Goal: Task Accomplishment & Management: Manage account settings

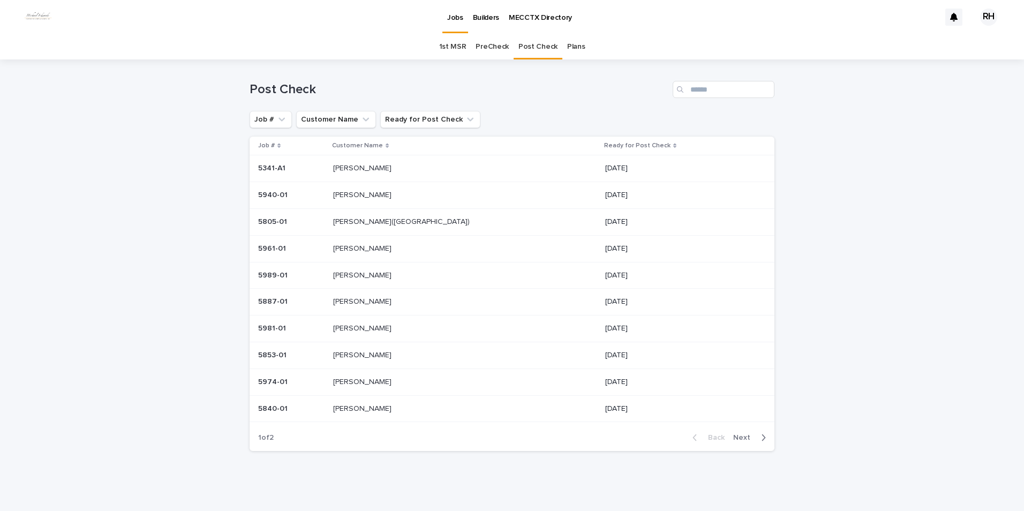
click at [371, 168] on p "[PERSON_NAME]" at bounding box center [363, 167] width 61 height 11
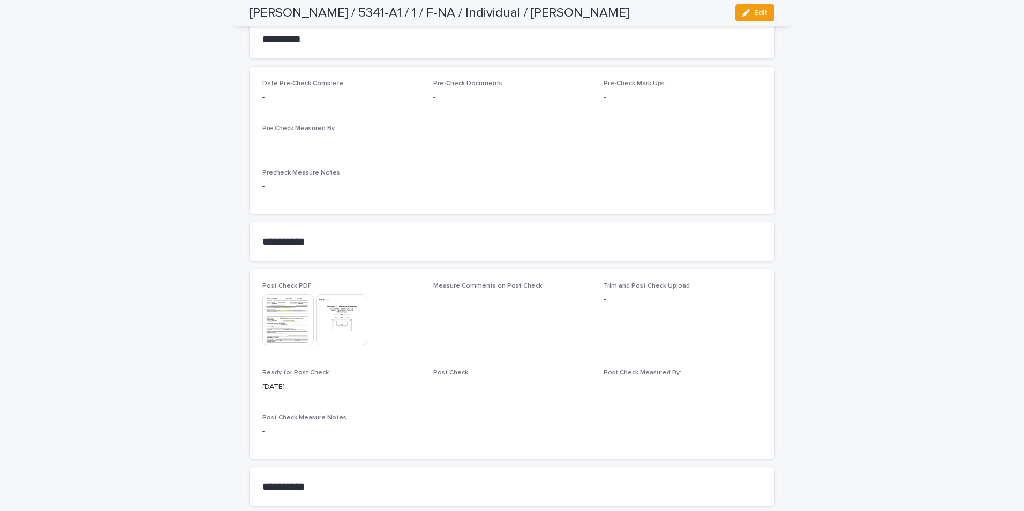
scroll to position [804, 0]
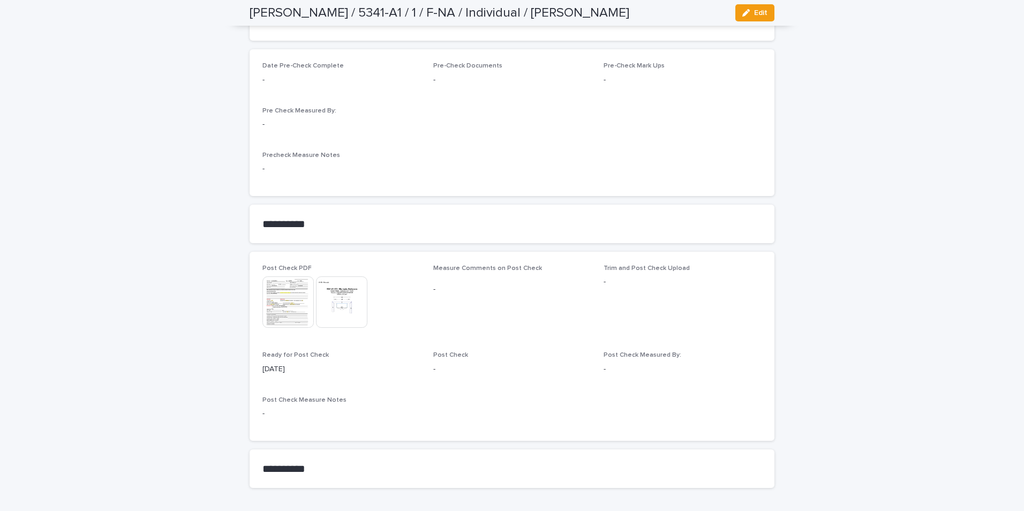
click at [324, 309] on img at bounding box center [341, 301] width 51 height 51
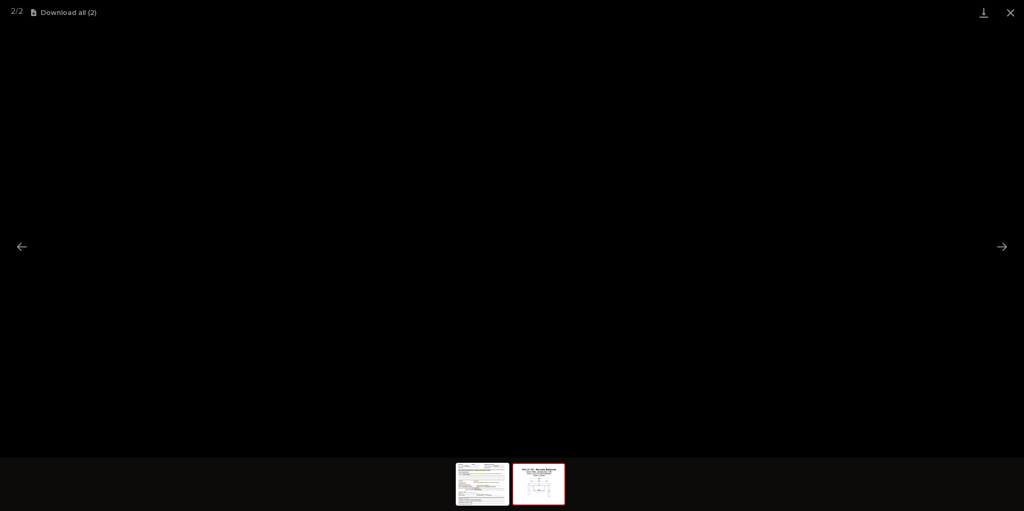
click at [1012, 13] on button "Close gallery" at bounding box center [1011, 12] width 27 height 25
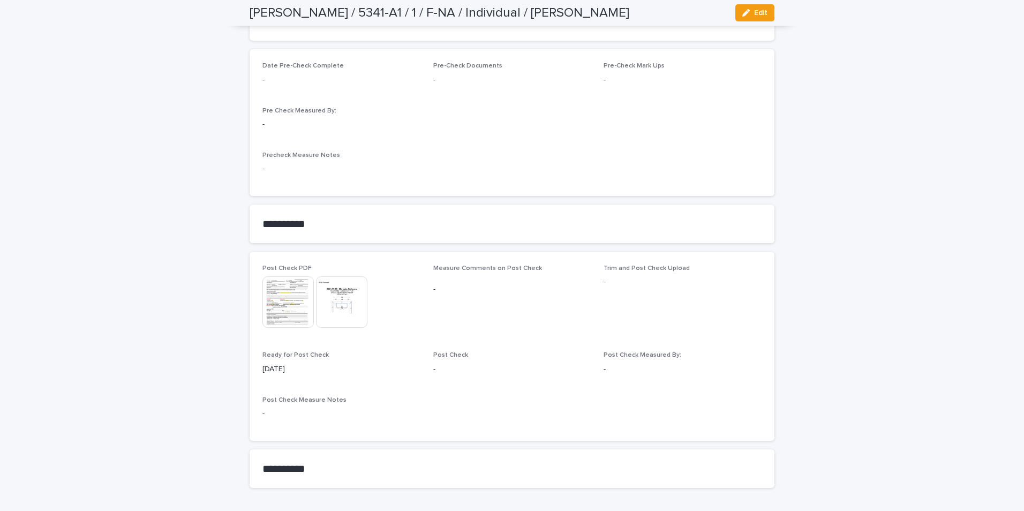
click at [289, 297] on img at bounding box center [288, 301] width 51 height 51
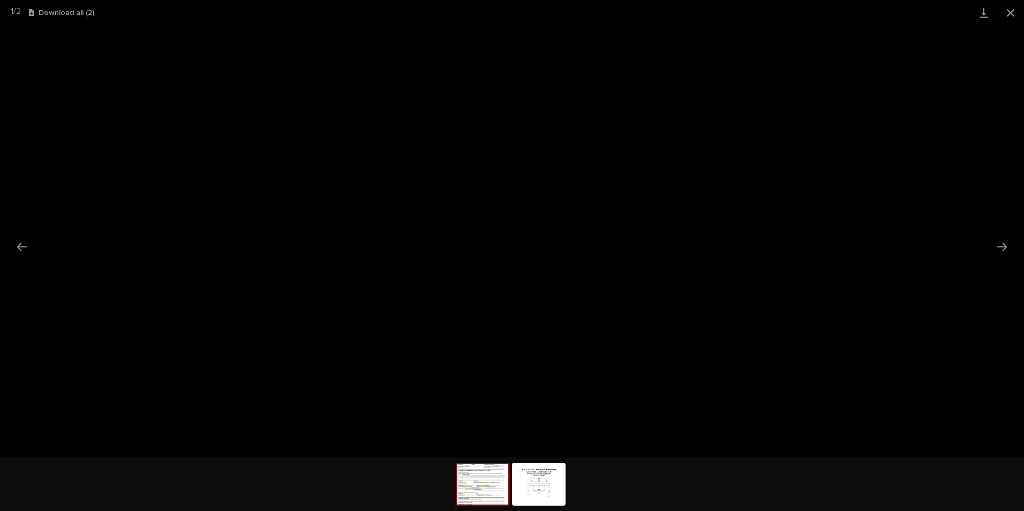
drag, startPoint x: 1010, startPoint y: 10, endPoint x: 1001, endPoint y: 14, distance: 9.6
click at [1001, 14] on button "Close gallery" at bounding box center [1011, 12] width 27 height 25
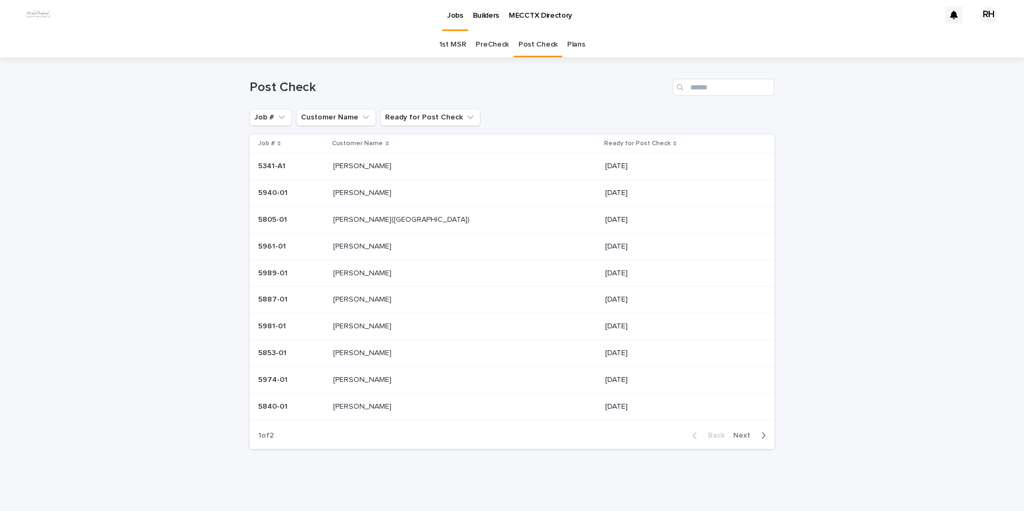
scroll to position [2, 0]
click at [363, 194] on p "[PERSON_NAME]" at bounding box center [363, 191] width 61 height 11
click at [367, 351] on p "[PERSON_NAME]" at bounding box center [363, 354] width 61 height 11
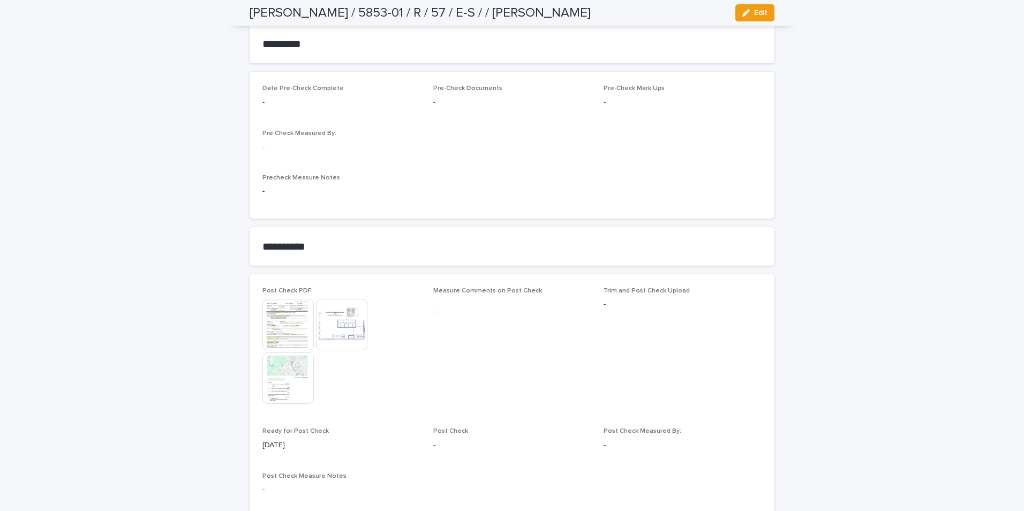
scroll to position [857, 0]
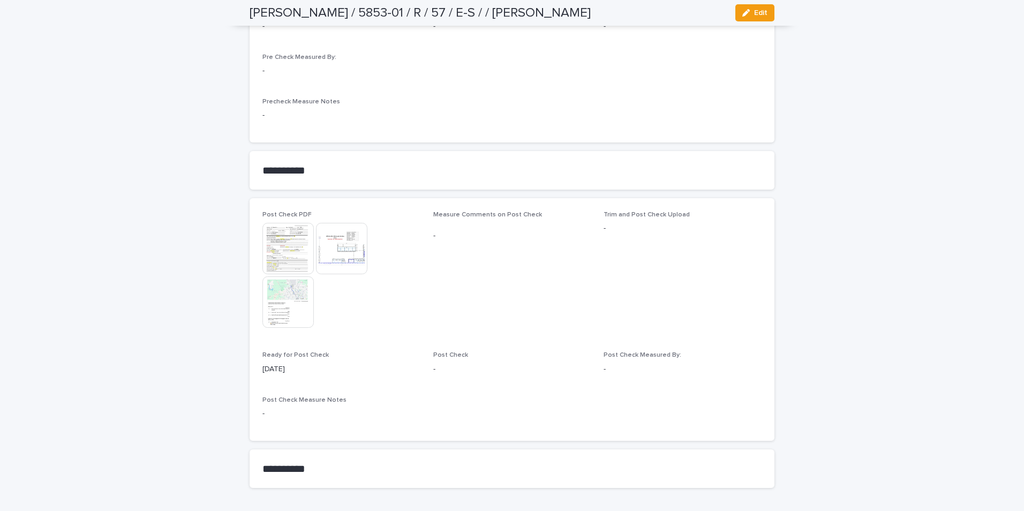
drag, startPoint x: 746, startPoint y: 13, endPoint x: 541, endPoint y: 203, distance: 279.4
click at [747, 14] on div "button" at bounding box center [749, 13] width 12 height 8
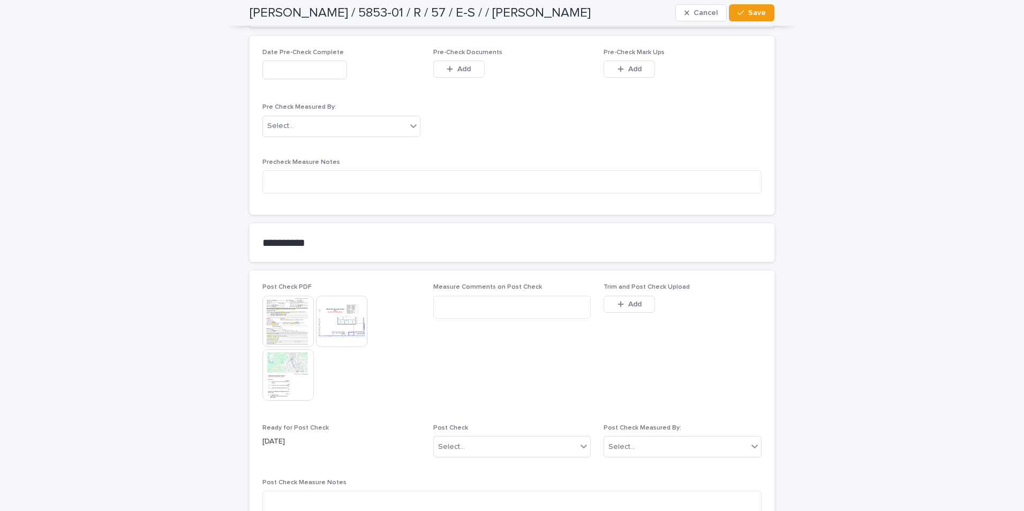
click at [620, 303] on icon "button" at bounding box center [621, 305] width 6 height 8
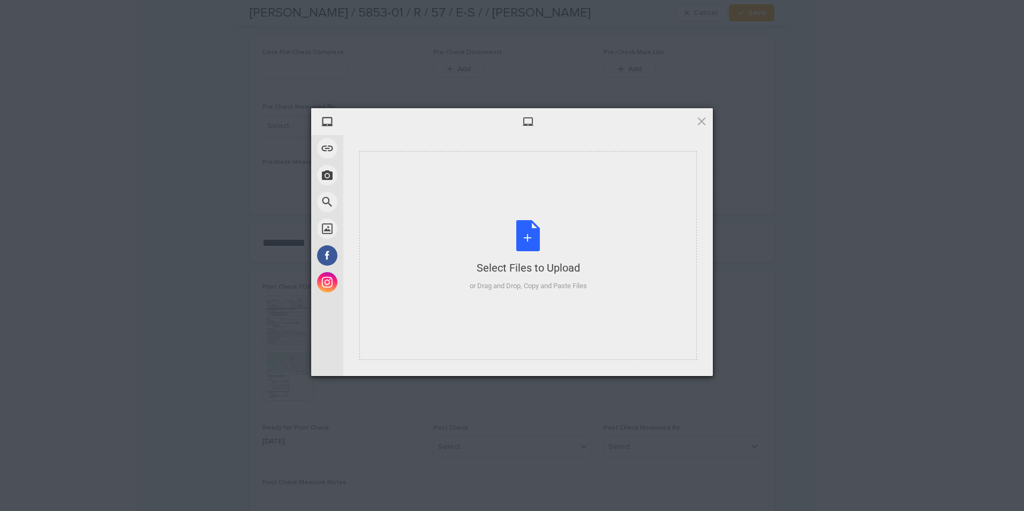
click at [526, 291] on div "Select Files to Upload or Drag and Drop, Copy and Paste Files" at bounding box center [529, 255] width 338 height 209
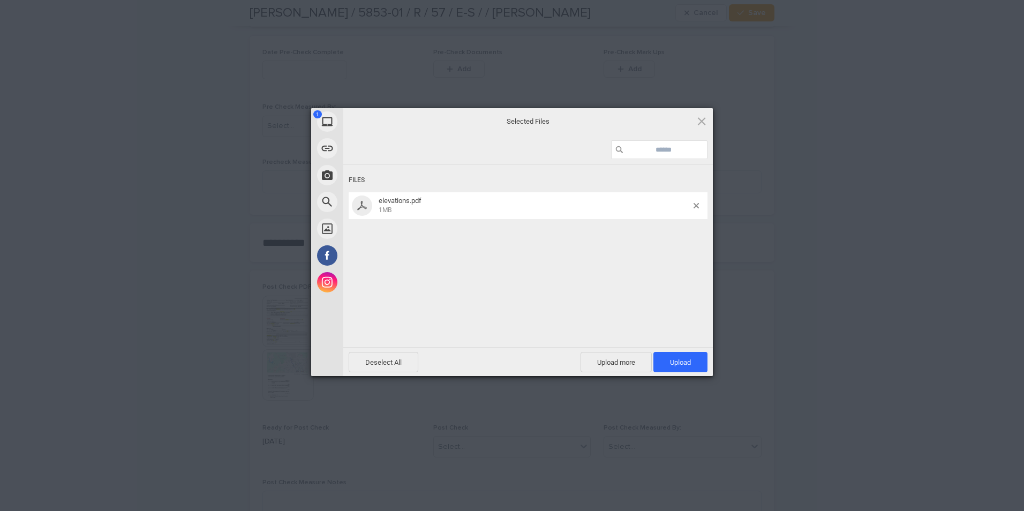
click at [680, 363] on span "Upload 1" at bounding box center [680, 362] width 21 height 8
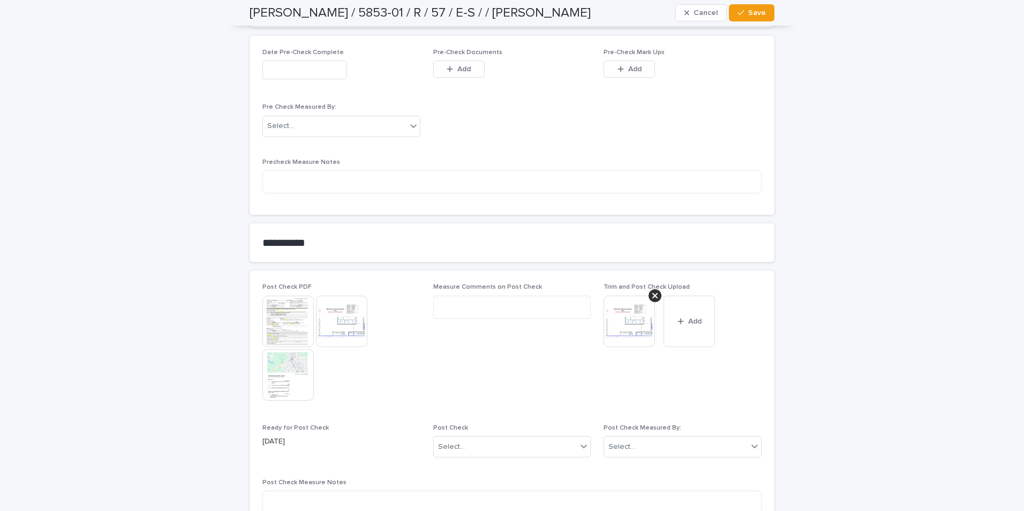
click at [751, 13] on span "Save" at bounding box center [757, 13] width 18 height 8
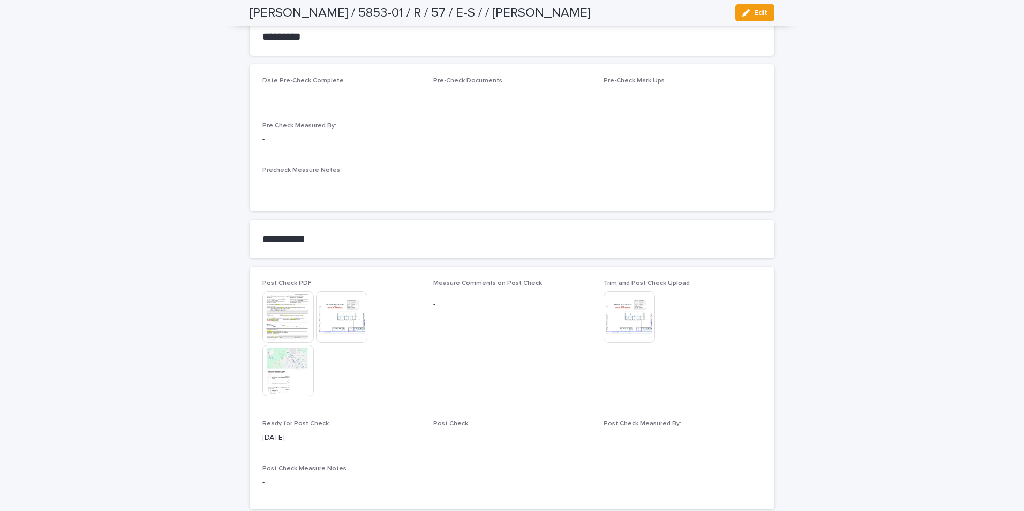
scroll to position [789, 0]
click at [618, 321] on img at bounding box center [629, 316] width 51 height 51
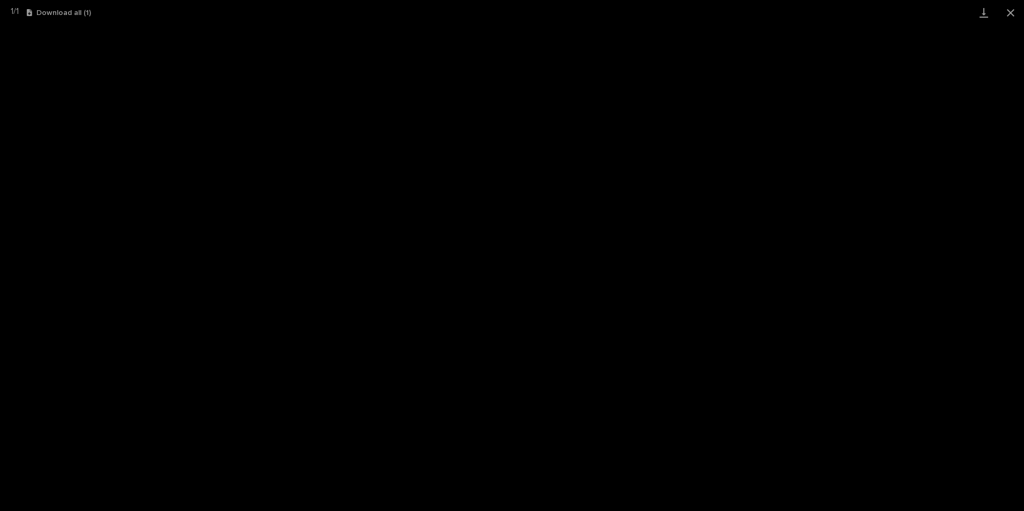
click at [1011, 9] on button "Close gallery" at bounding box center [1011, 12] width 27 height 25
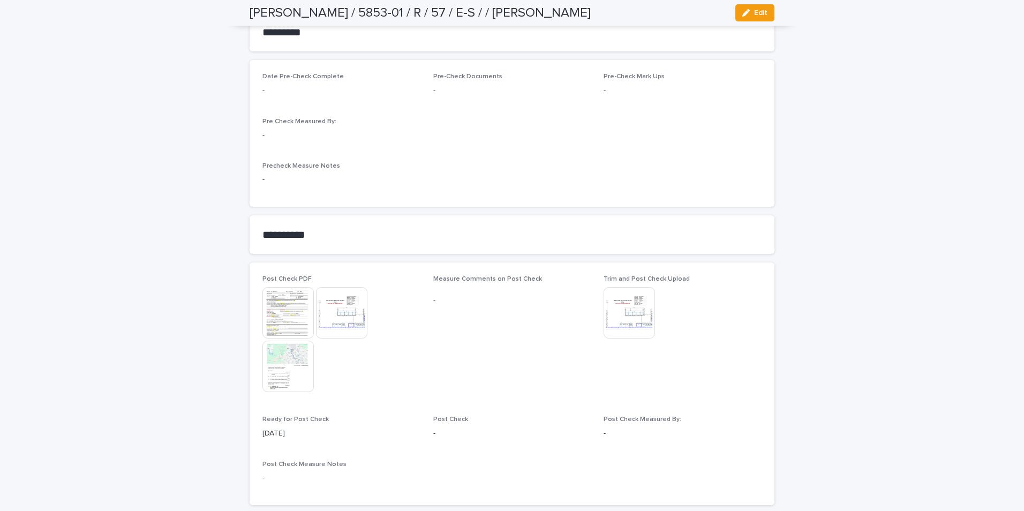
scroll to position [736, 0]
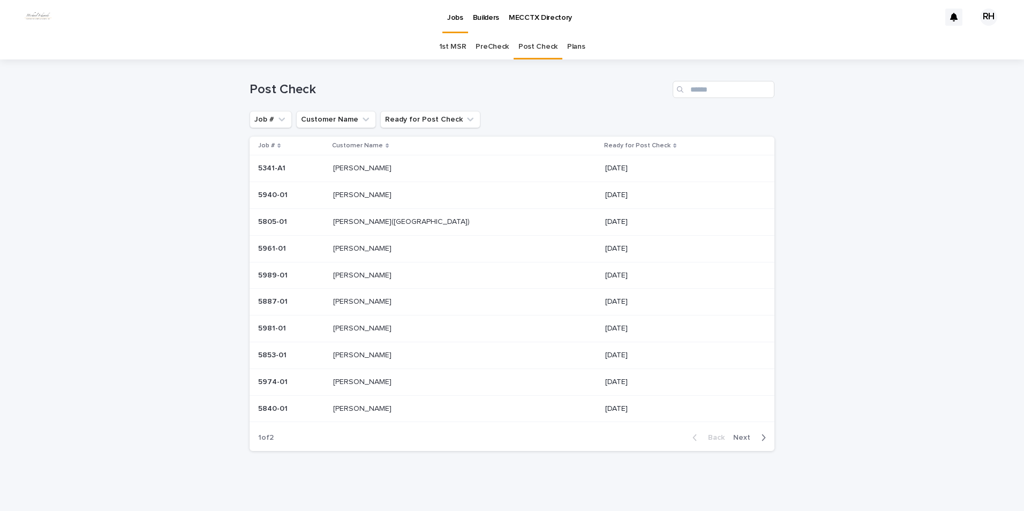
click at [735, 436] on span "Next" at bounding box center [745, 438] width 24 height 8
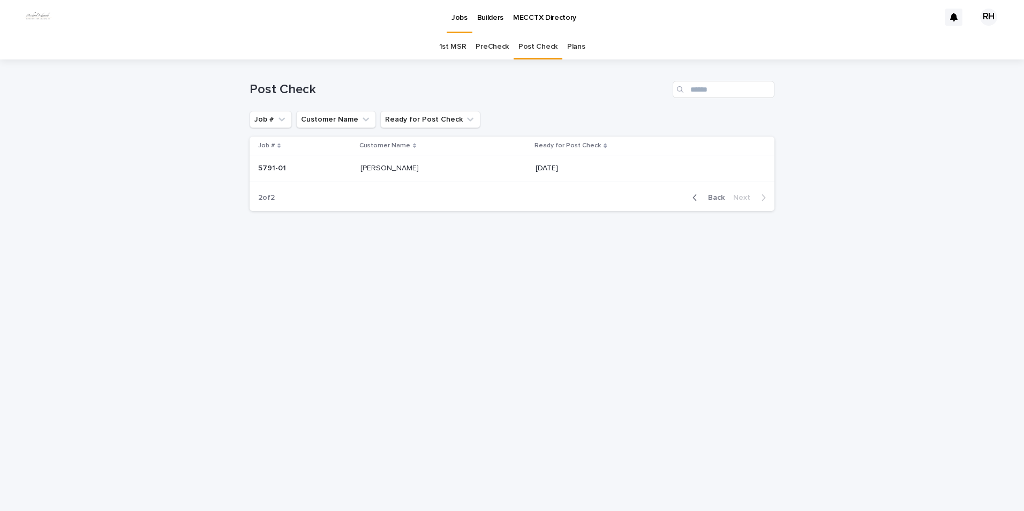
click at [717, 197] on span "Back" at bounding box center [713, 198] width 23 height 8
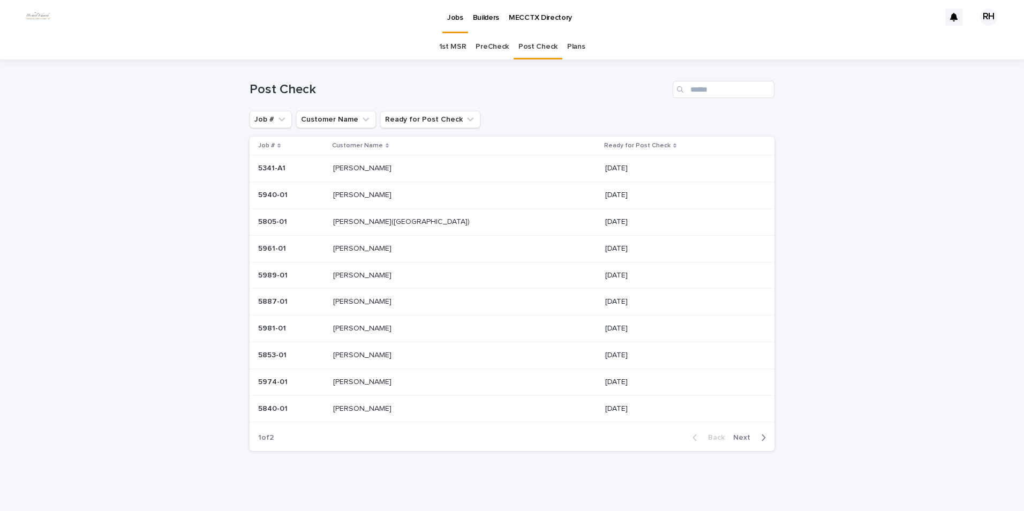
click at [363, 272] on p "[PERSON_NAME]" at bounding box center [363, 274] width 61 height 11
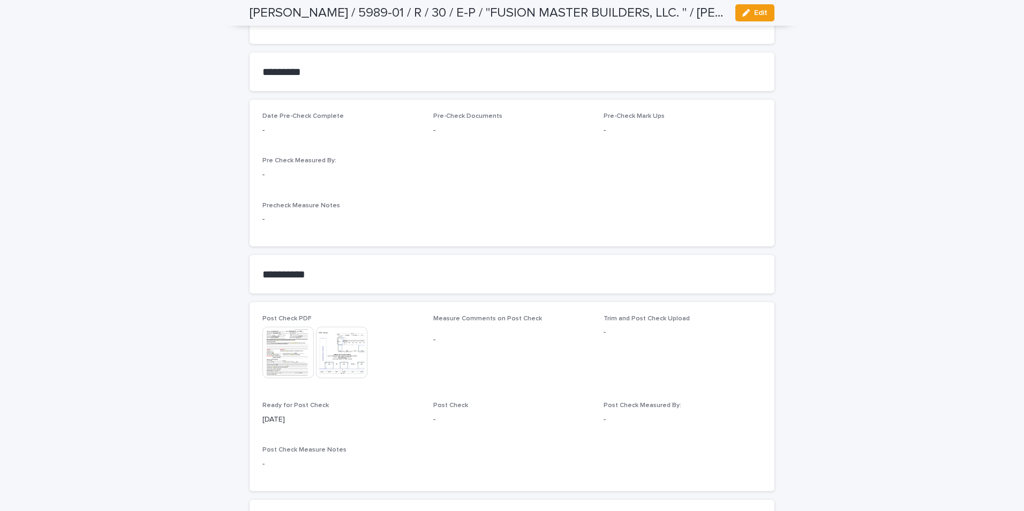
scroll to position [867, 0]
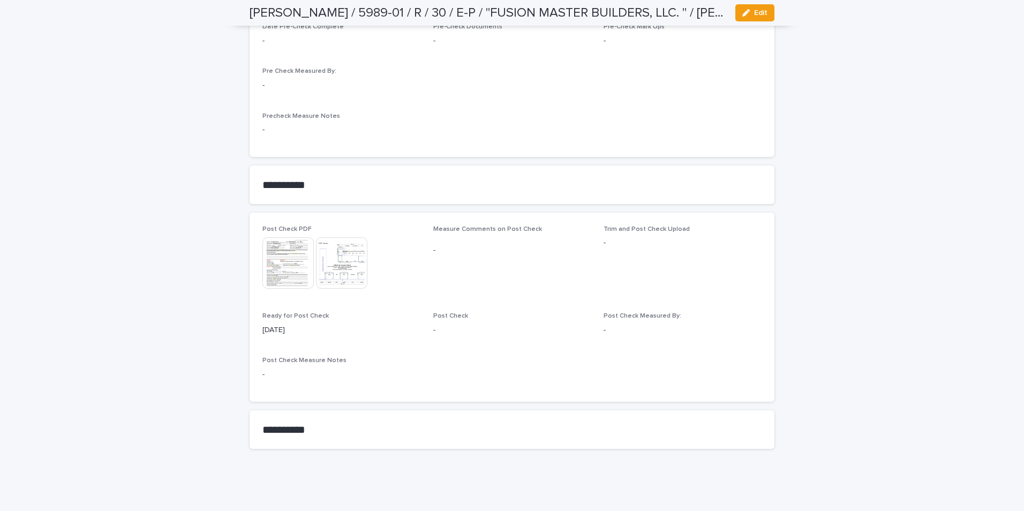
click at [335, 259] on img at bounding box center [341, 262] width 51 height 51
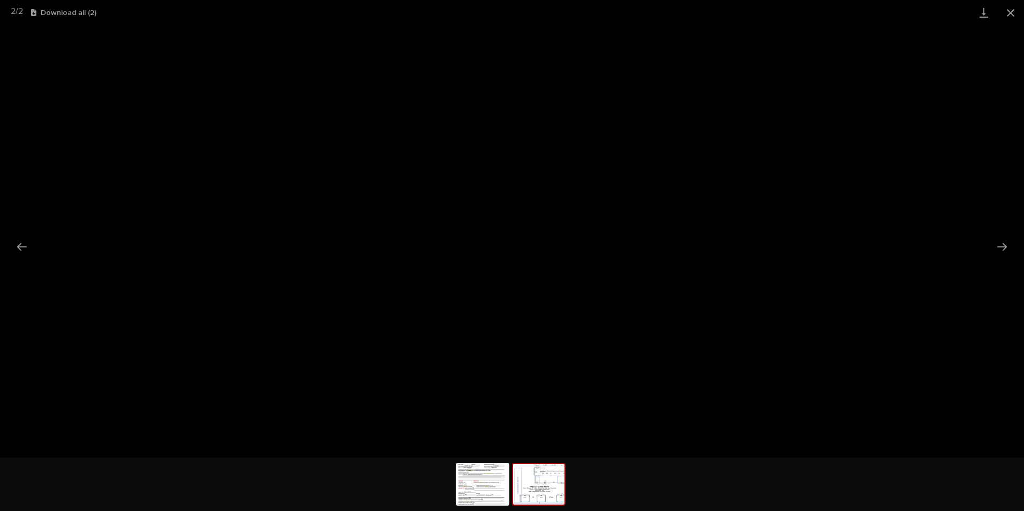
click at [1010, 15] on button "Close gallery" at bounding box center [1011, 12] width 27 height 25
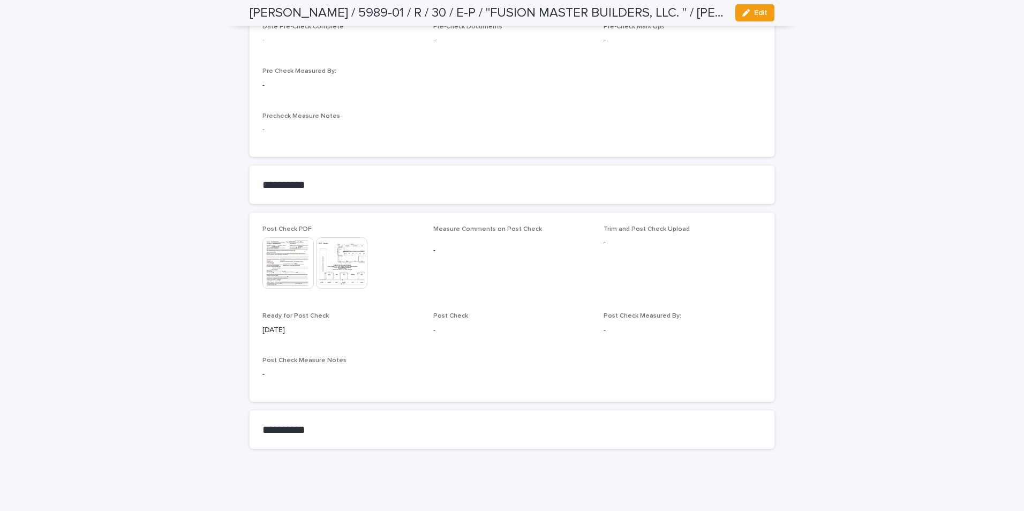
click at [278, 269] on img at bounding box center [288, 262] width 51 height 51
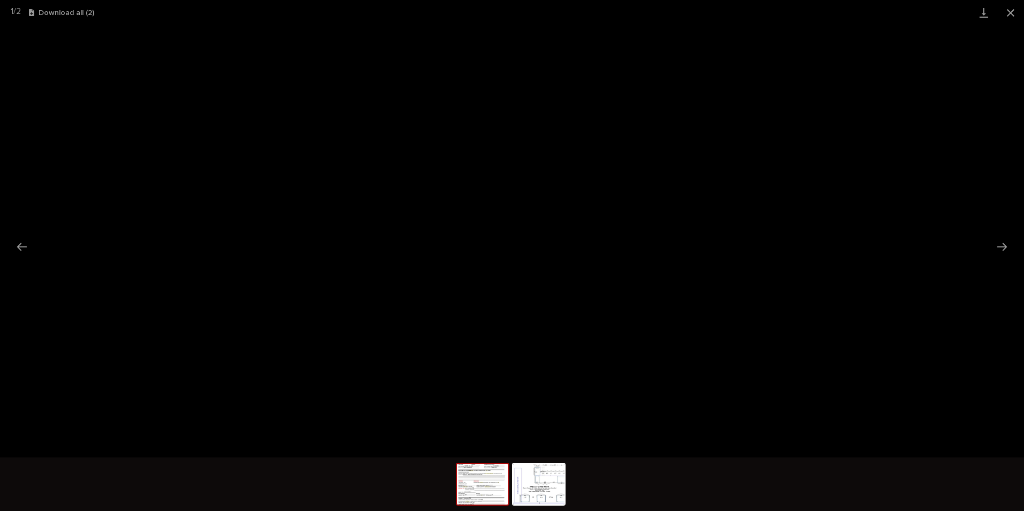
click at [1013, 11] on button "Close gallery" at bounding box center [1011, 12] width 27 height 25
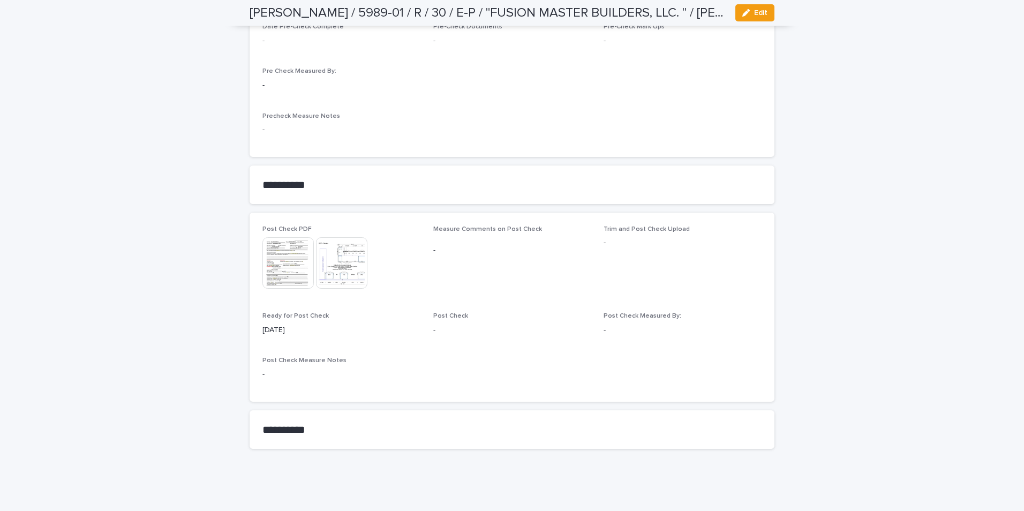
click at [292, 265] on img at bounding box center [288, 262] width 51 height 51
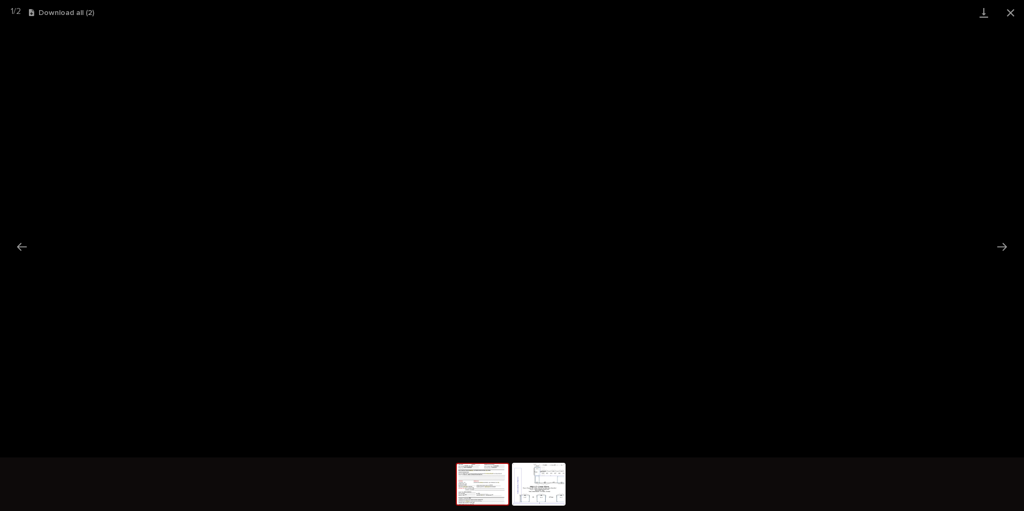
click at [1012, 14] on button "Close gallery" at bounding box center [1011, 12] width 27 height 25
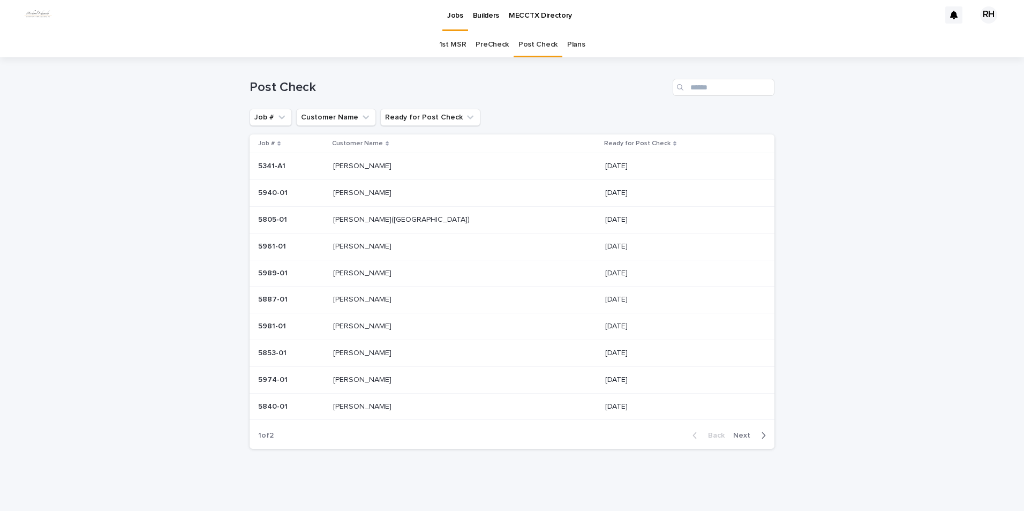
scroll to position [2, 0]
click at [359, 166] on p "[PERSON_NAME]" at bounding box center [363, 165] width 61 height 11
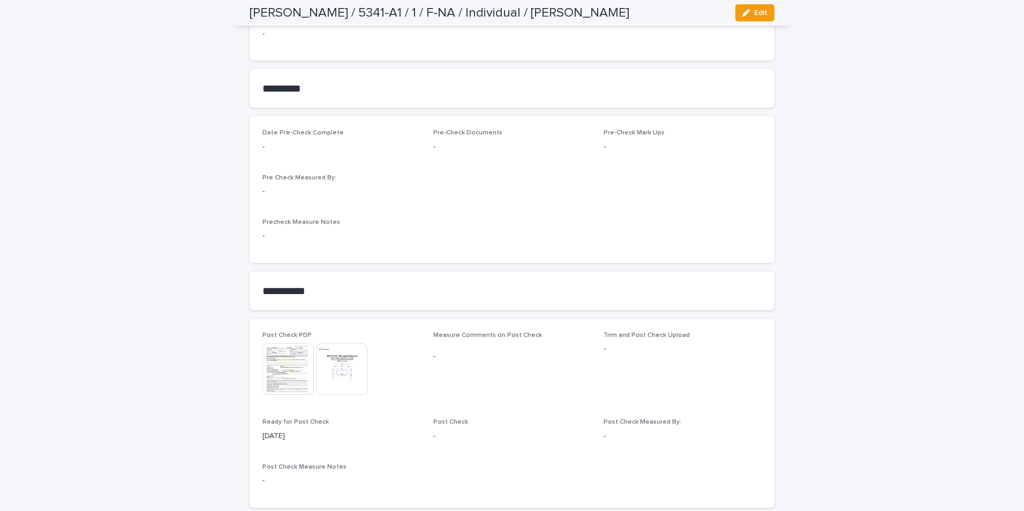
scroll to position [843, 0]
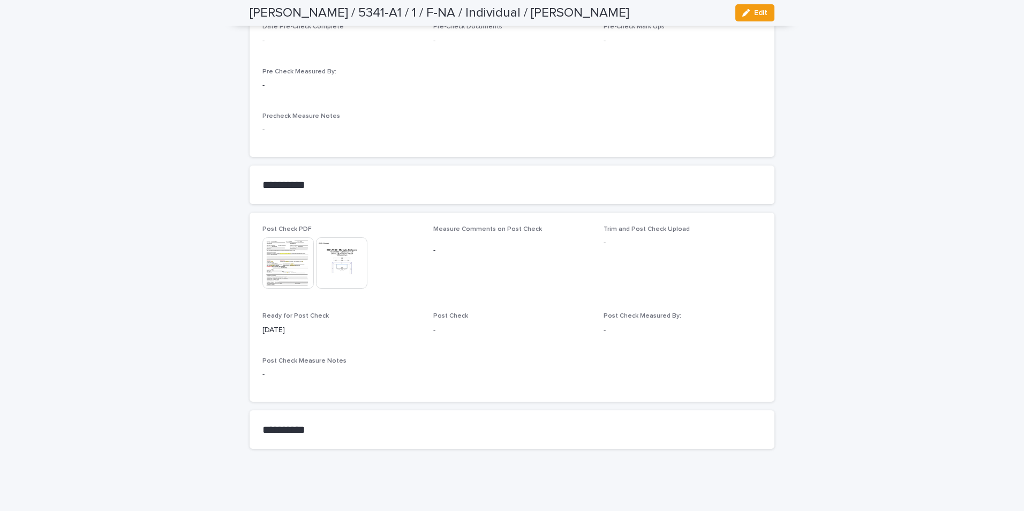
click at [347, 271] on img at bounding box center [341, 262] width 51 height 51
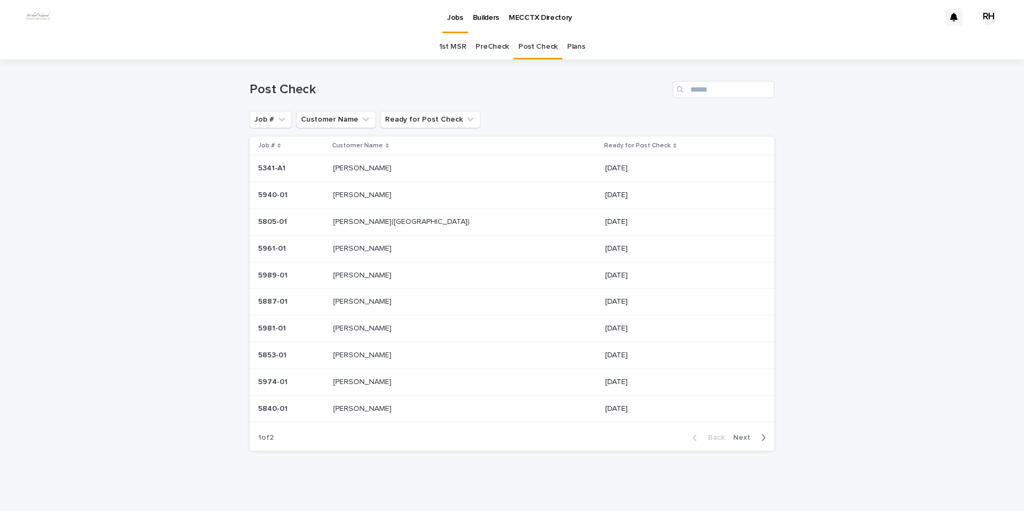
click at [366, 166] on p "[PERSON_NAME]" at bounding box center [363, 167] width 61 height 11
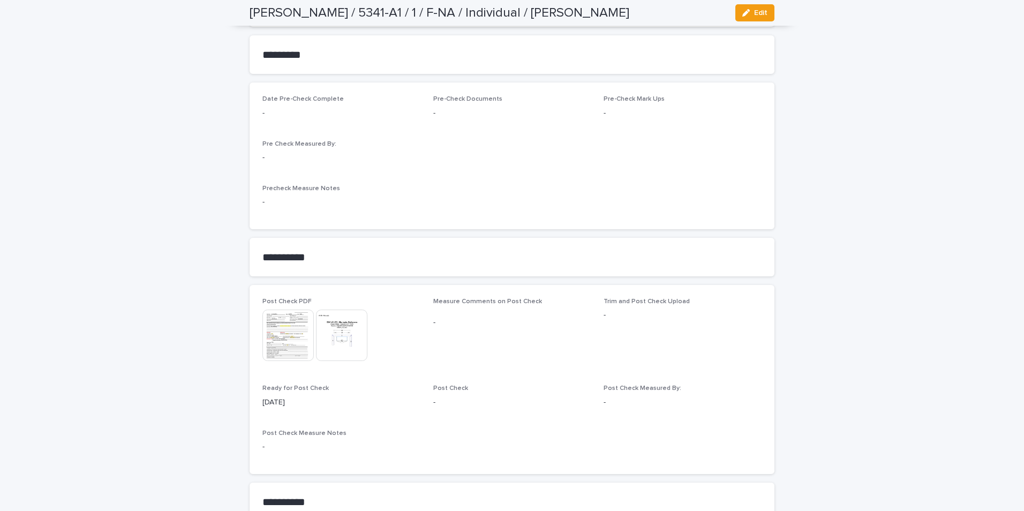
scroll to position [843, 0]
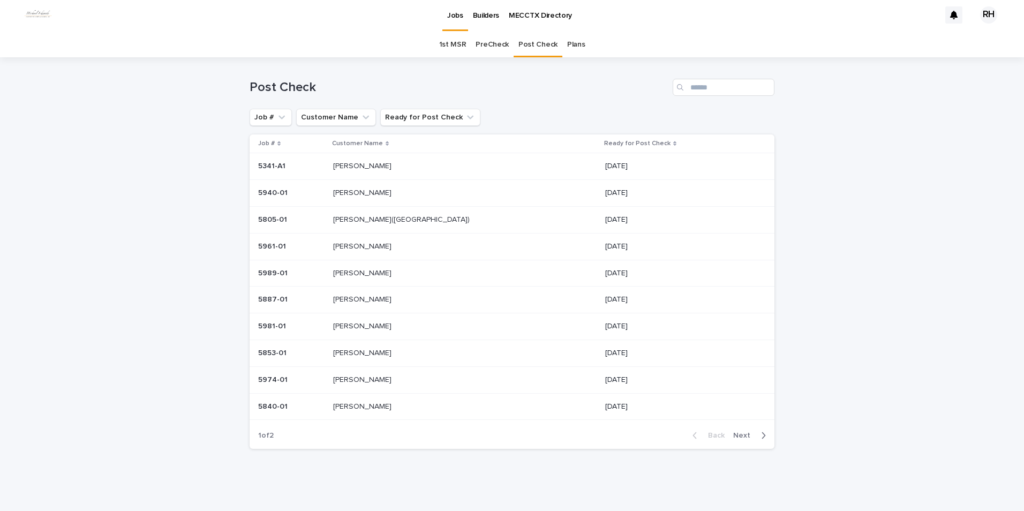
scroll to position [2, 0]
click at [364, 165] on p "[PERSON_NAME]" at bounding box center [363, 165] width 61 height 11
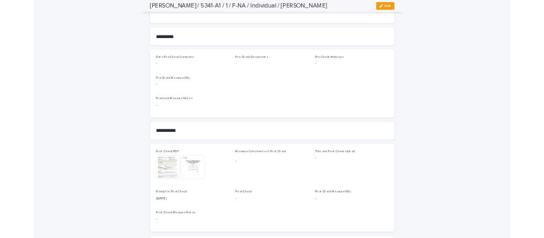
scroll to position [843, 0]
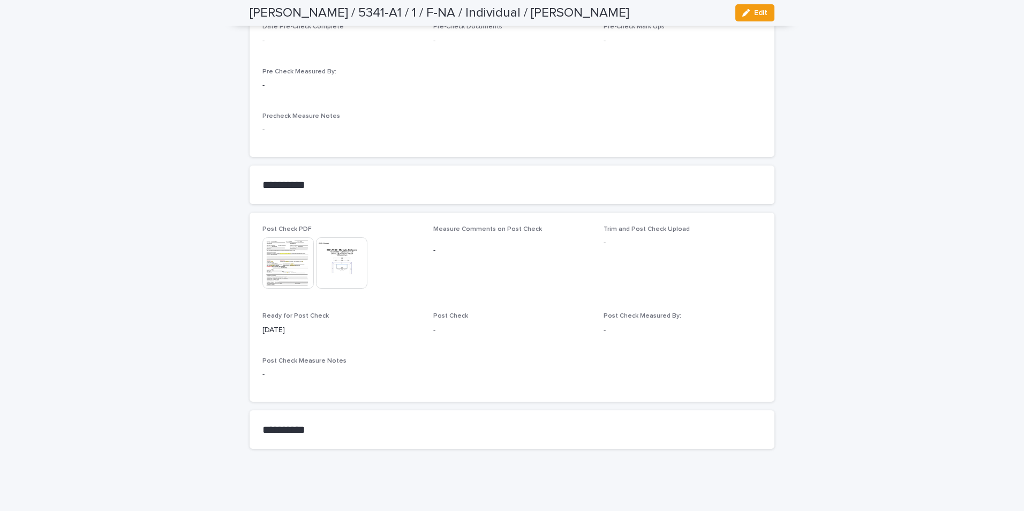
click at [344, 259] on img at bounding box center [341, 262] width 51 height 51
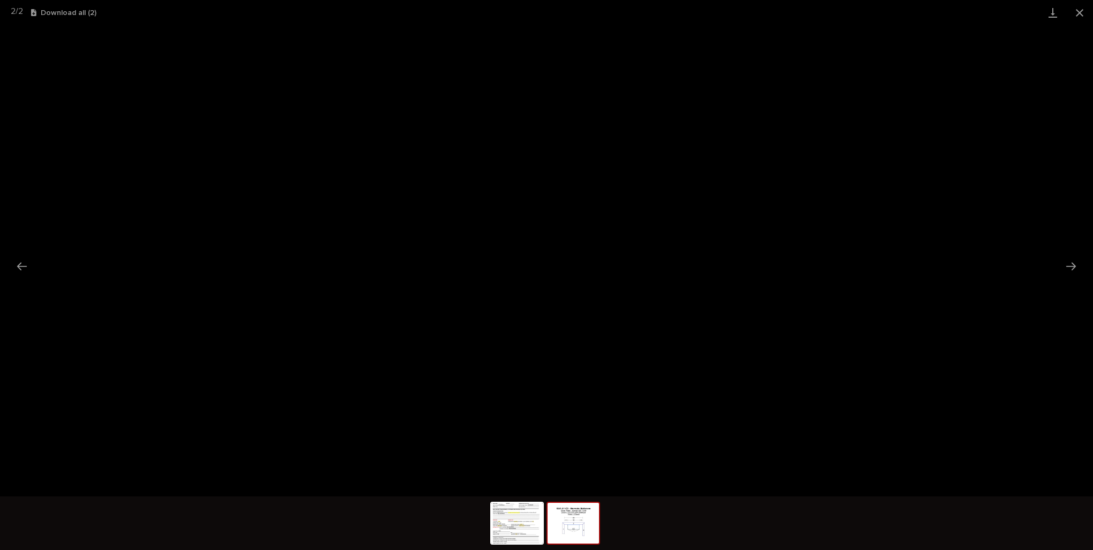
scroll to position [804, 0]
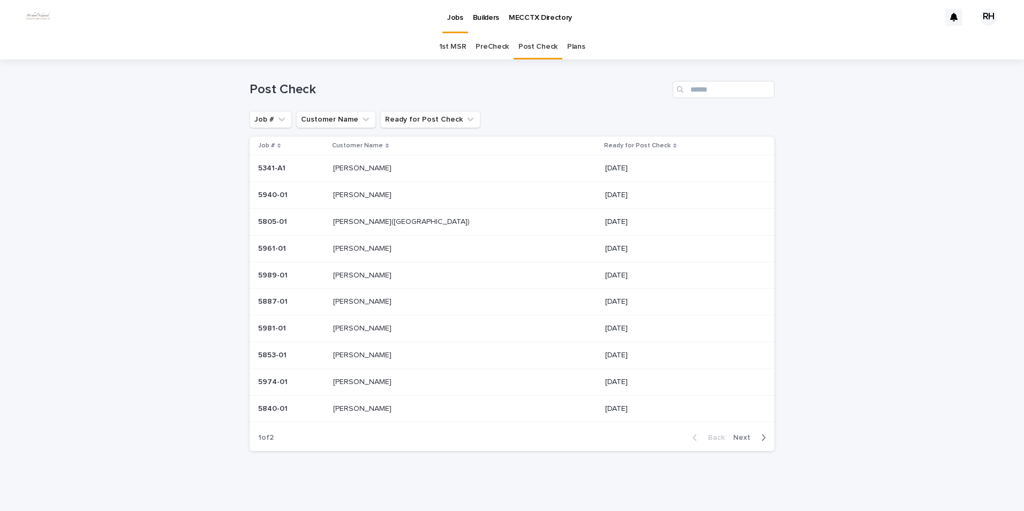
click at [363, 167] on p "[PERSON_NAME]" at bounding box center [363, 167] width 61 height 11
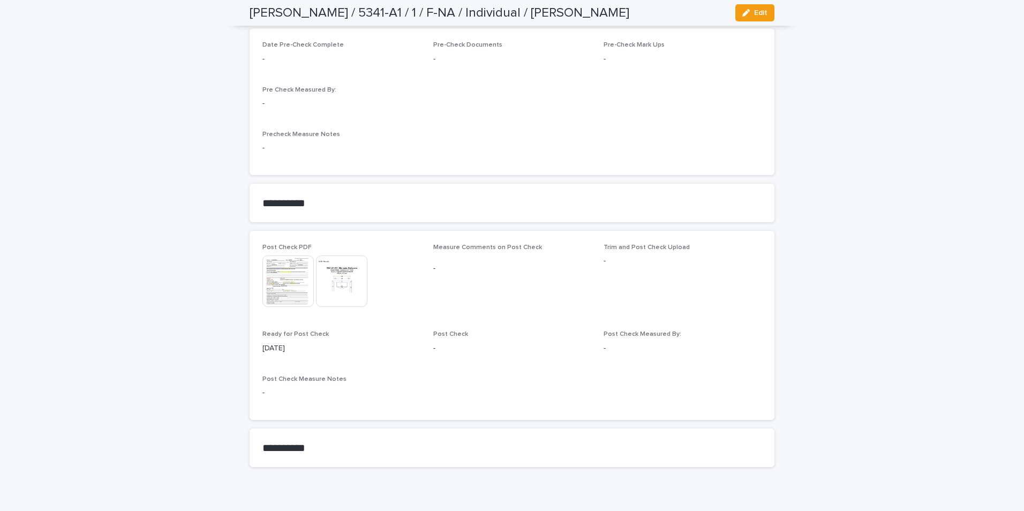
scroll to position [843, 0]
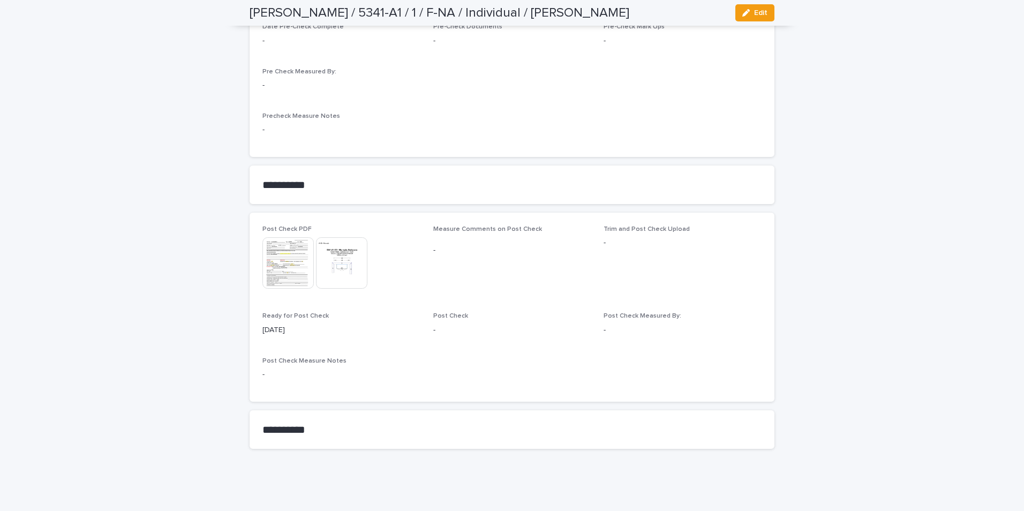
click at [287, 265] on img at bounding box center [288, 262] width 51 height 51
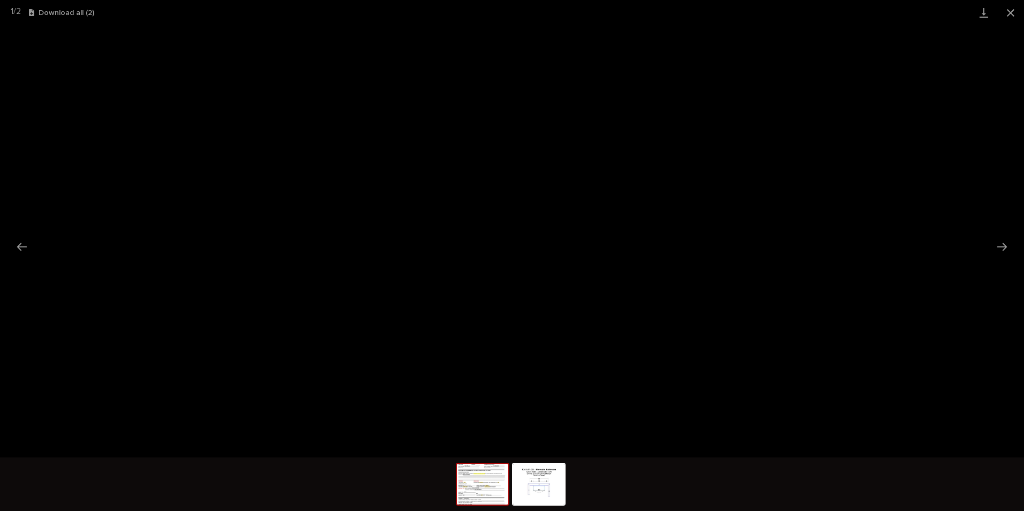
click at [1010, 14] on button "Close gallery" at bounding box center [1011, 12] width 27 height 25
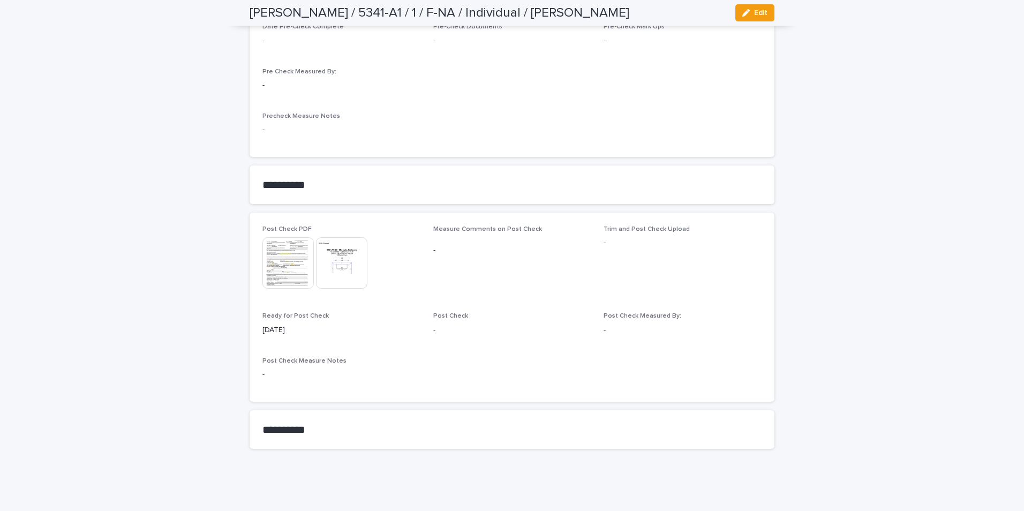
click at [325, 258] on img at bounding box center [341, 262] width 51 height 51
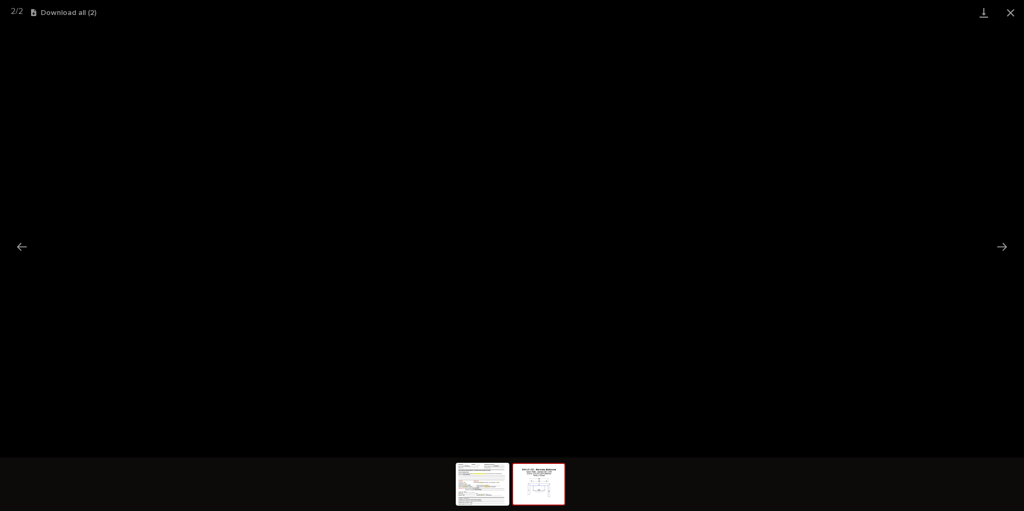
click at [1011, 11] on button "Close gallery" at bounding box center [1011, 12] width 27 height 25
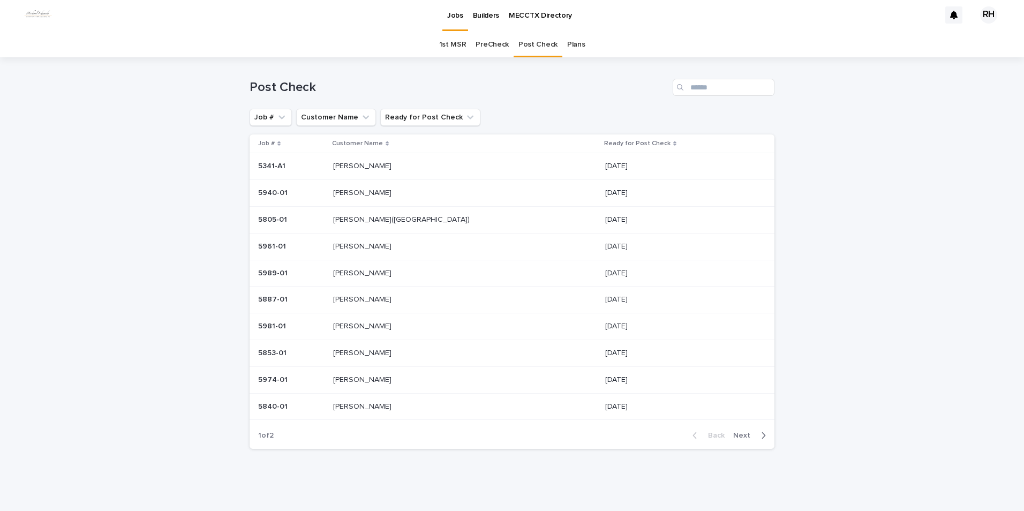
scroll to position [2, 0]
click at [369, 166] on p "[PERSON_NAME]" at bounding box center [363, 165] width 61 height 11
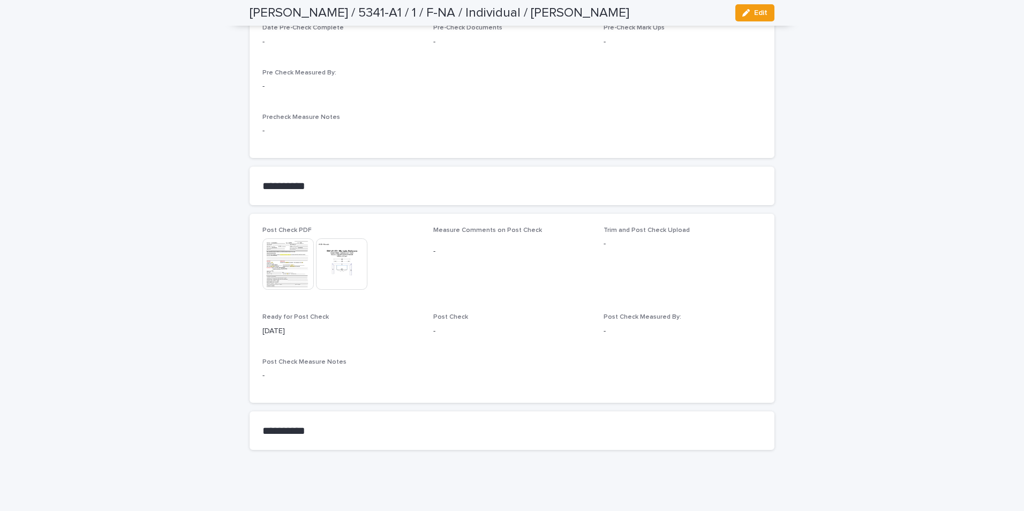
scroll to position [843, 0]
click at [328, 258] on img at bounding box center [341, 262] width 51 height 51
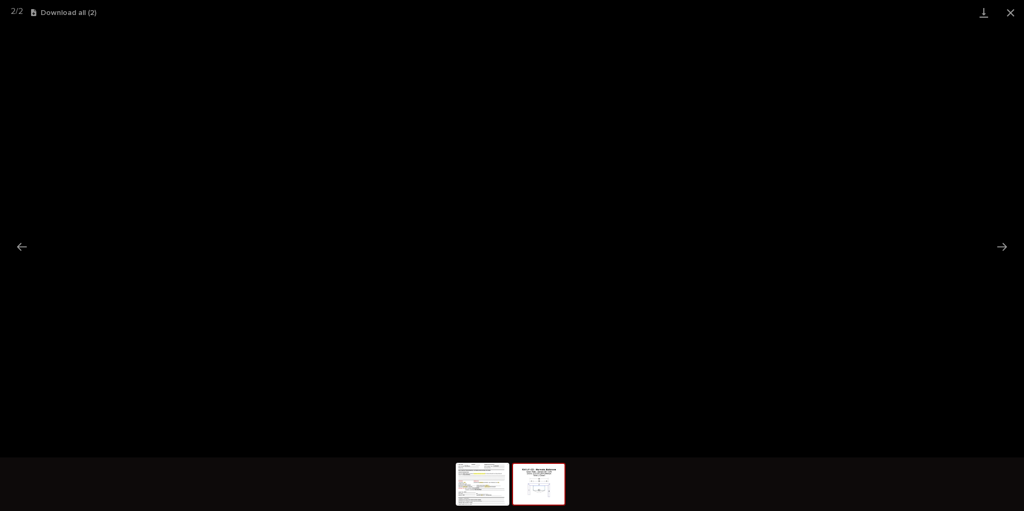
click at [1012, 11] on button "Close gallery" at bounding box center [1011, 12] width 27 height 25
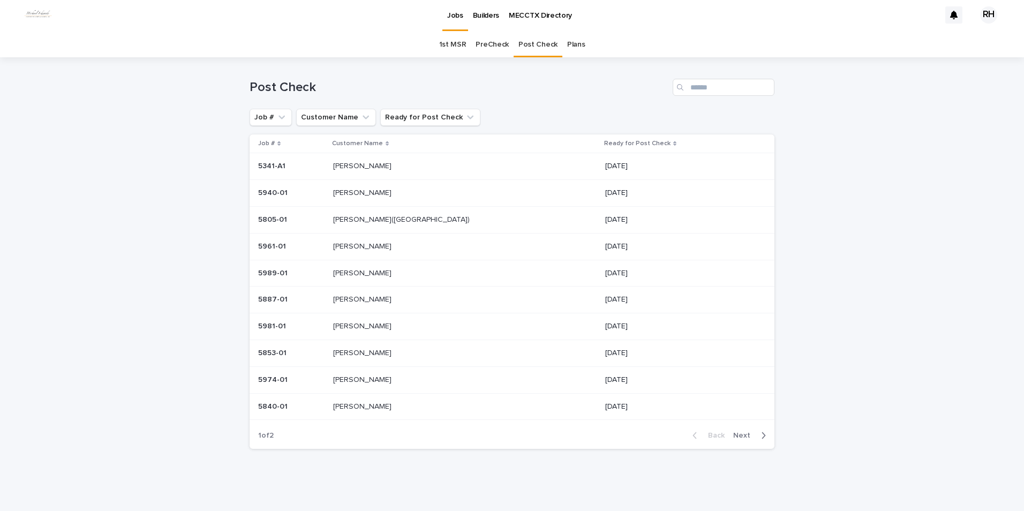
scroll to position [2, 0]
click at [377, 166] on p "[PERSON_NAME]" at bounding box center [363, 165] width 61 height 11
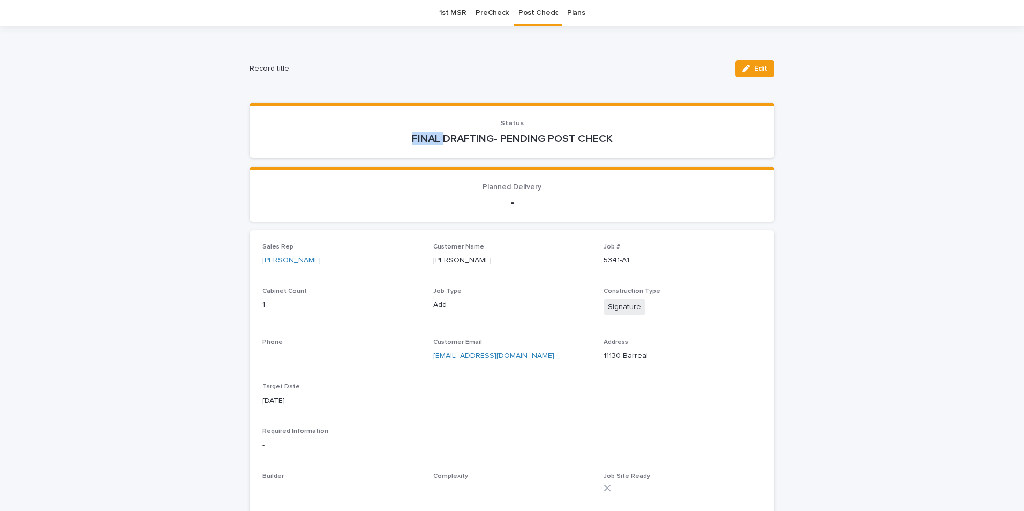
scroll to position [34, 0]
click at [763, 70] on span "Edit" at bounding box center [760, 68] width 13 height 8
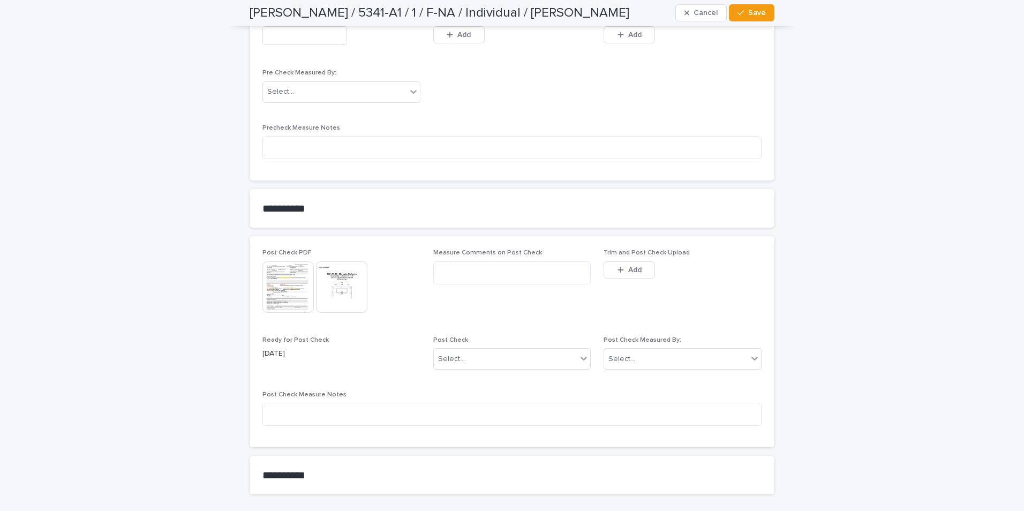
scroll to position [937, 0]
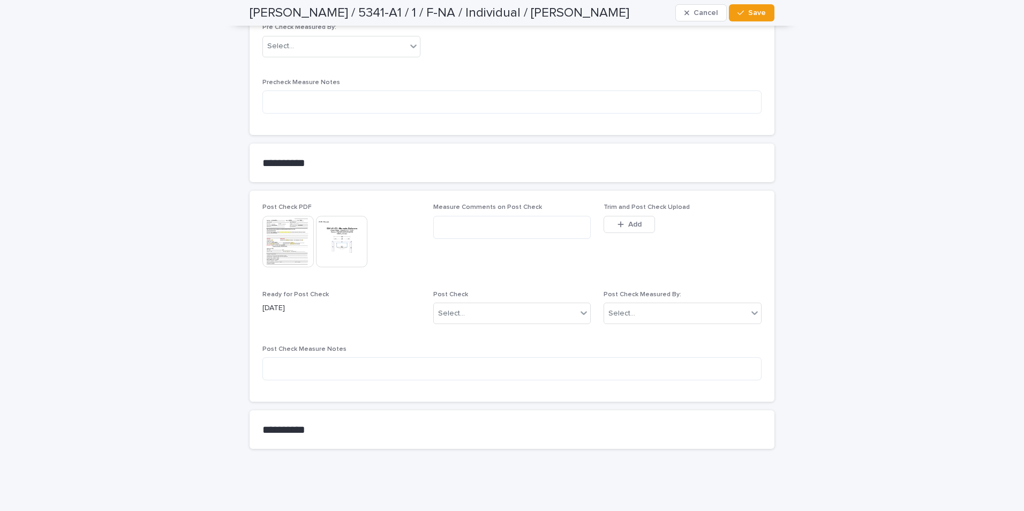
click at [621, 222] on div "button" at bounding box center [623, 225] width 11 height 8
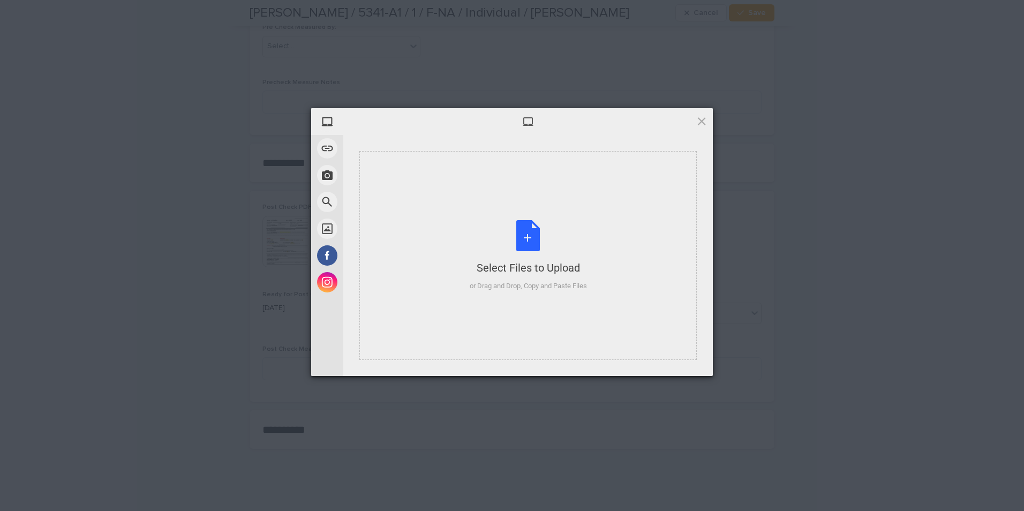
click at [559, 269] on div "Select Files to Upload" at bounding box center [528, 267] width 117 height 15
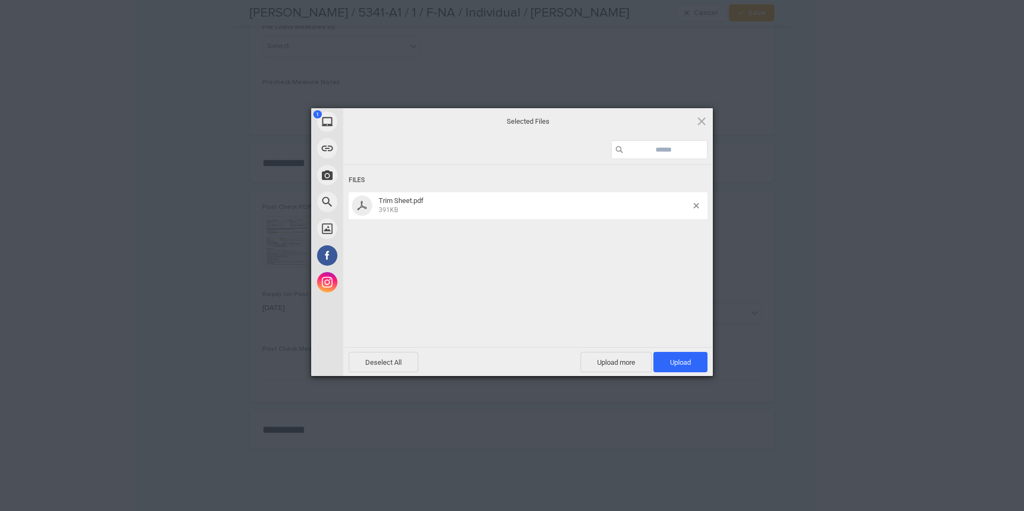
click at [687, 361] on span "Upload 1" at bounding box center [680, 362] width 21 height 8
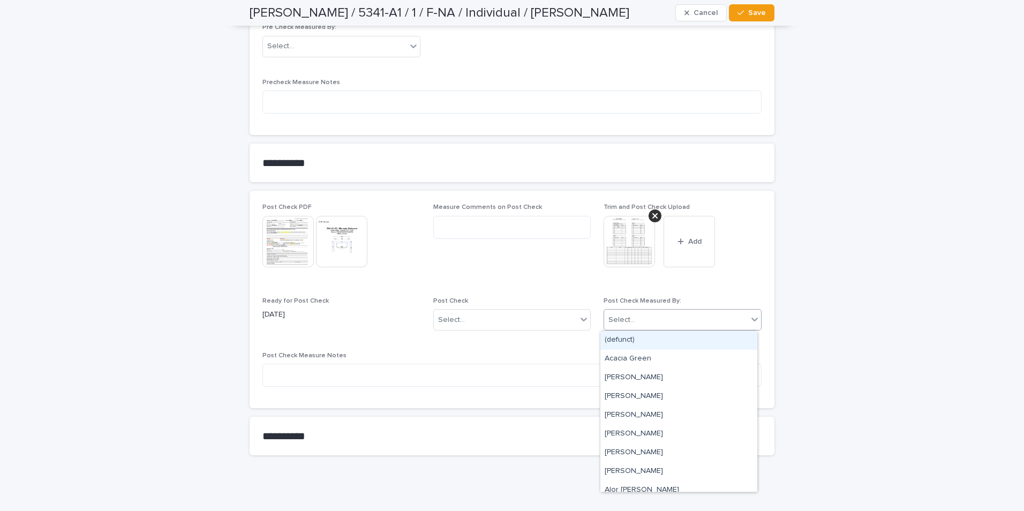
click at [655, 324] on div "Select..." at bounding box center [676, 320] width 144 height 18
type input "***"
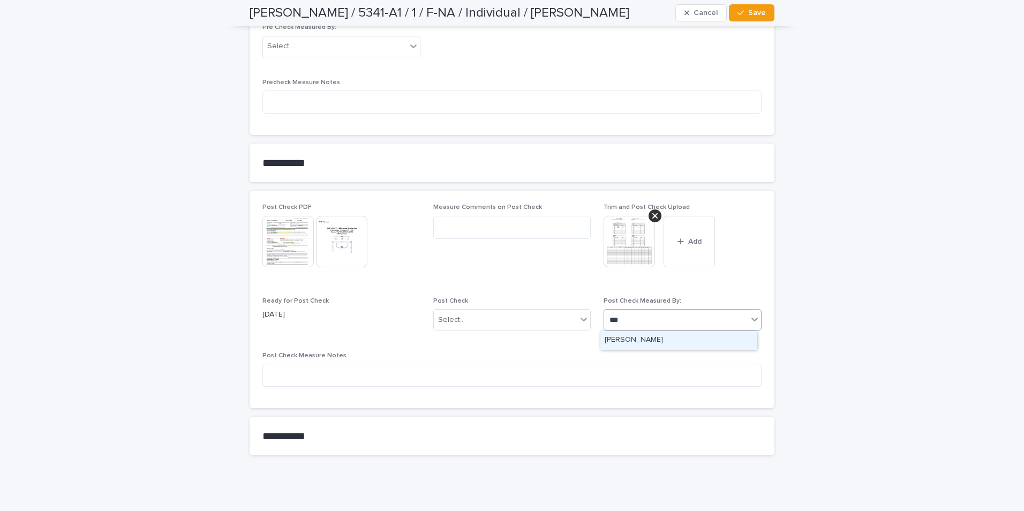
click at [641, 339] on div "[PERSON_NAME]" at bounding box center [679, 340] width 157 height 19
click at [511, 318] on div "Select..." at bounding box center [506, 320] width 144 height 18
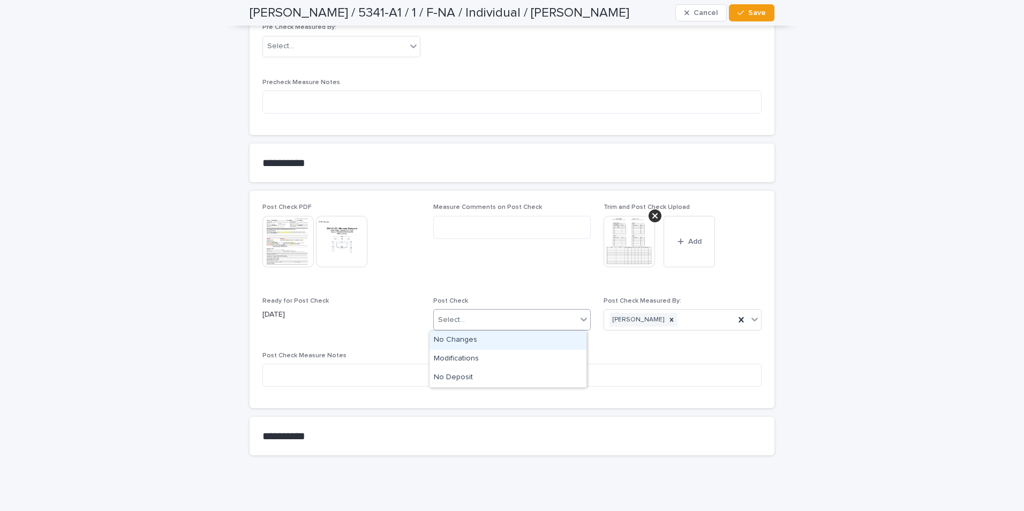
click at [467, 337] on div "No Changes" at bounding box center [508, 340] width 157 height 19
click at [758, 13] on span "Save" at bounding box center [757, 13] width 18 height 8
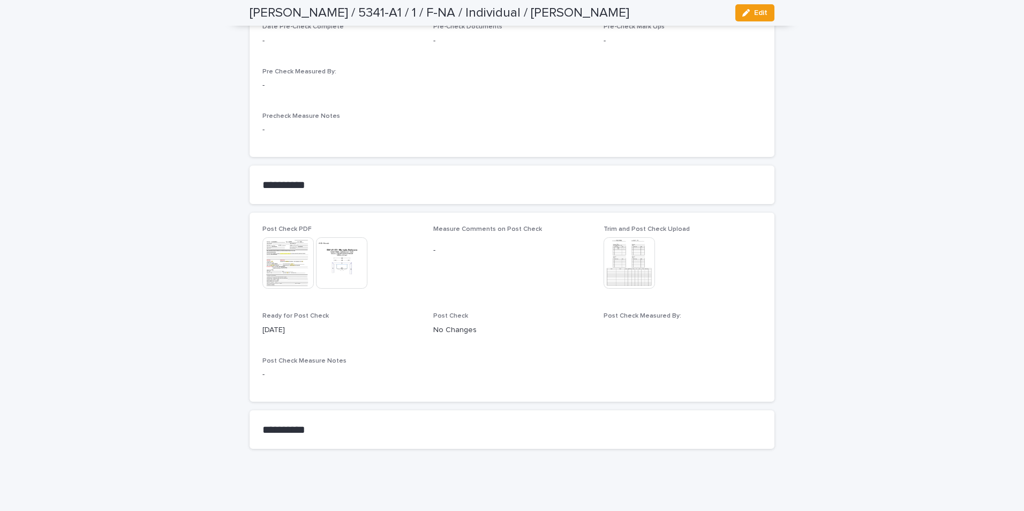
scroll to position [843, 0]
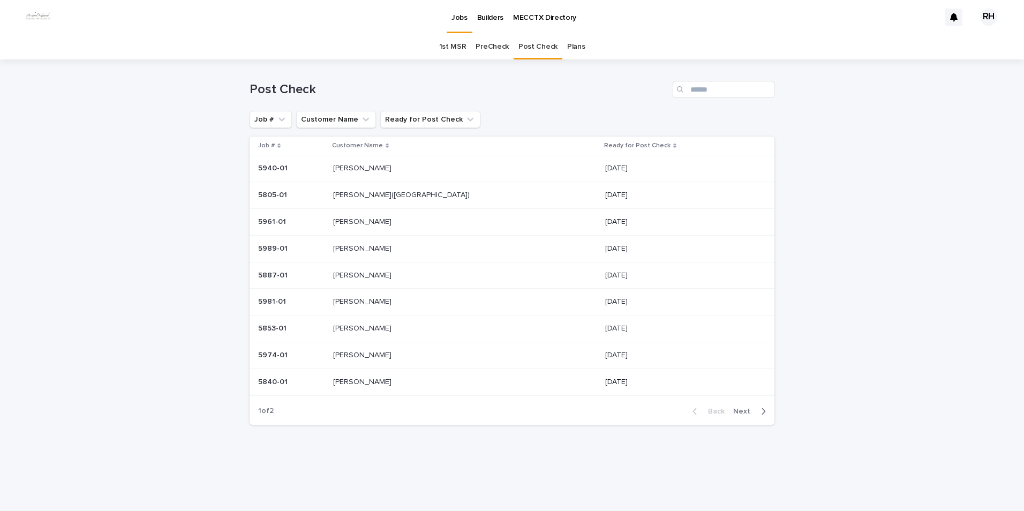
click at [745, 414] on span "Next" at bounding box center [745, 412] width 24 height 8
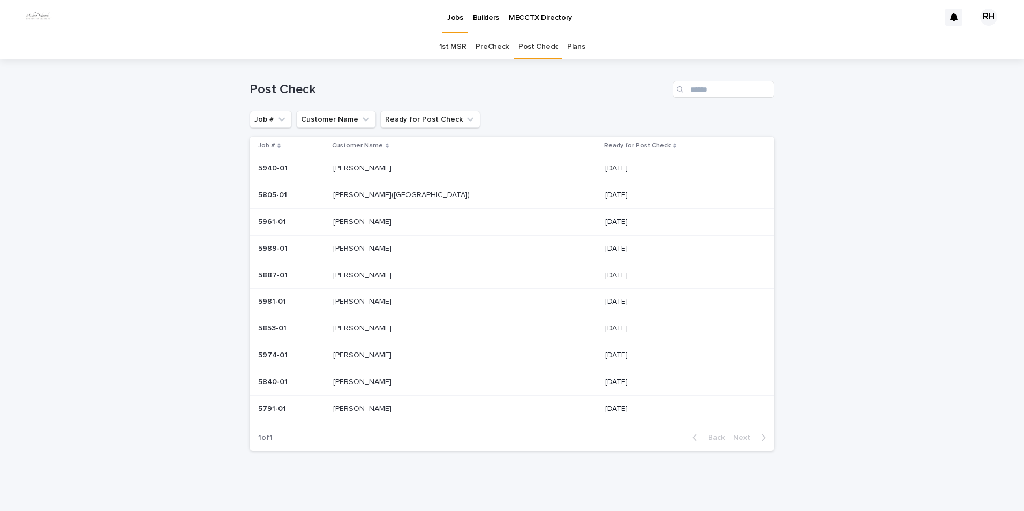
click at [361, 166] on p "[PERSON_NAME]" at bounding box center [363, 167] width 61 height 11
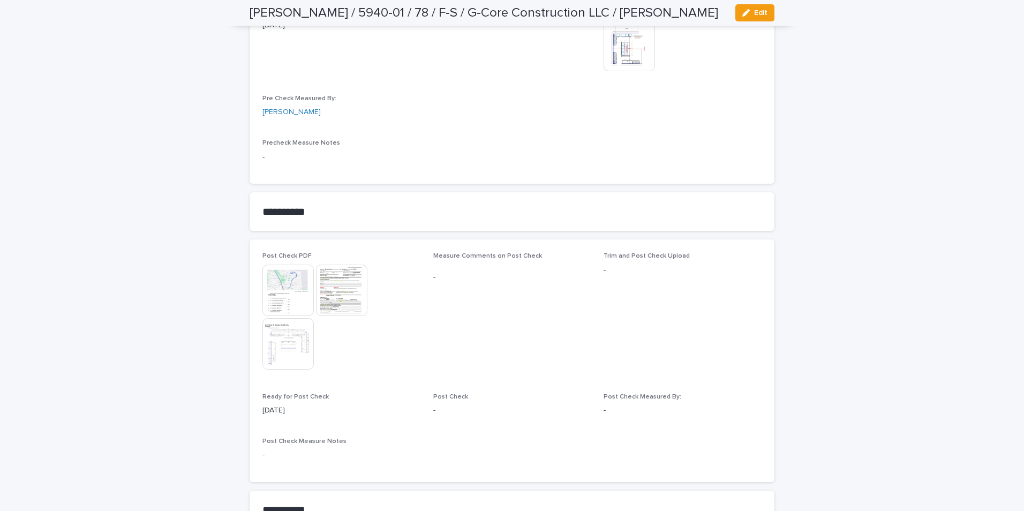
scroll to position [911, 0]
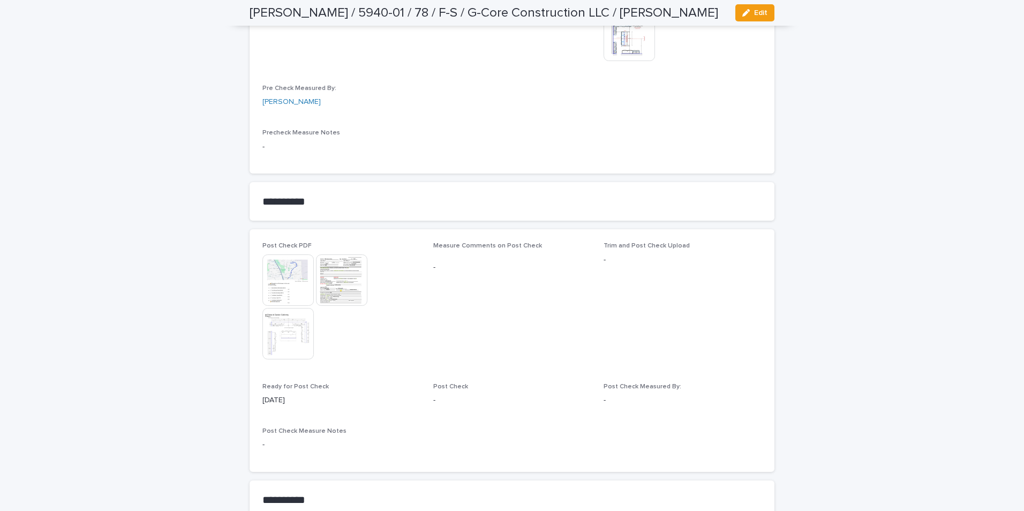
click at [287, 322] on img at bounding box center [288, 333] width 51 height 51
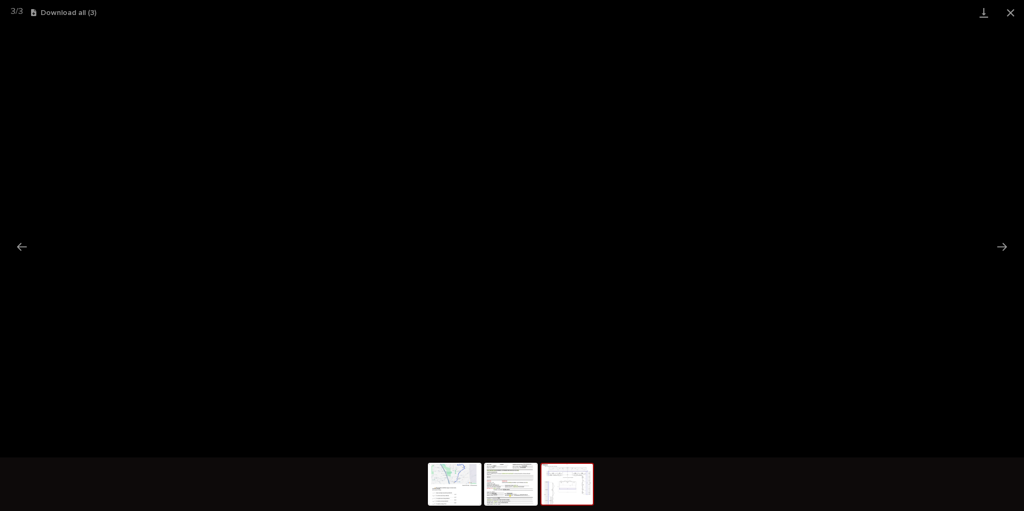
click at [1009, 9] on button "Close gallery" at bounding box center [1011, 12] width 27 height 25
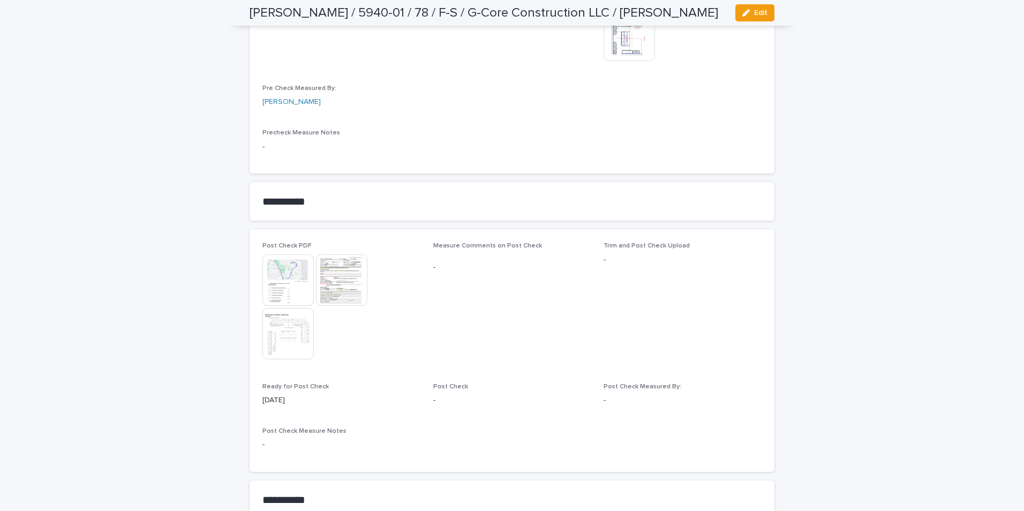
click at [344, 284] on img at bounding box center [341, 279] width 51 height 51
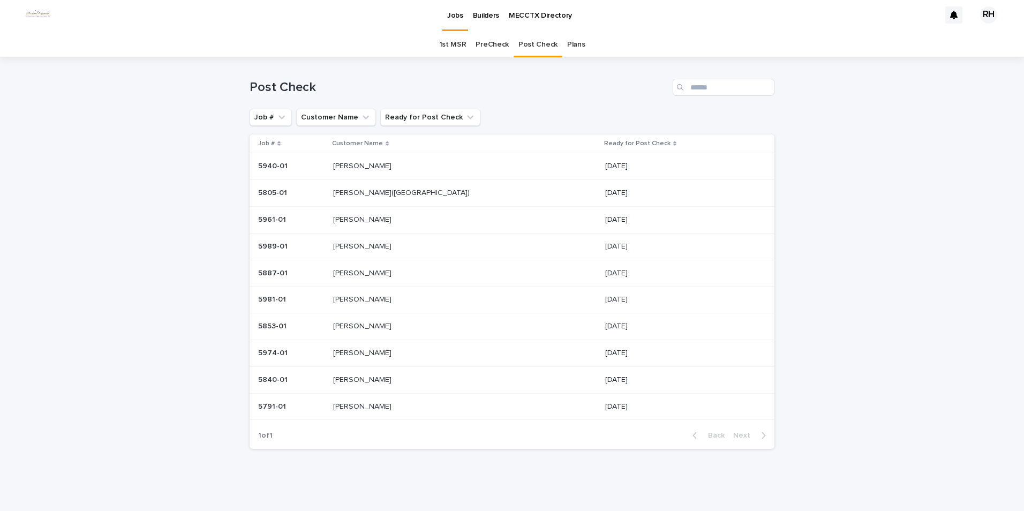
scroll to position [2, 0]
click at [368, 354] on p "[PERSON_NAME]" at bounding box center [363, 352] width 61 height 11
click at [369, 244] on p "[PERSON_NAME]" at bounding box center [363, 245] width 61 height 11
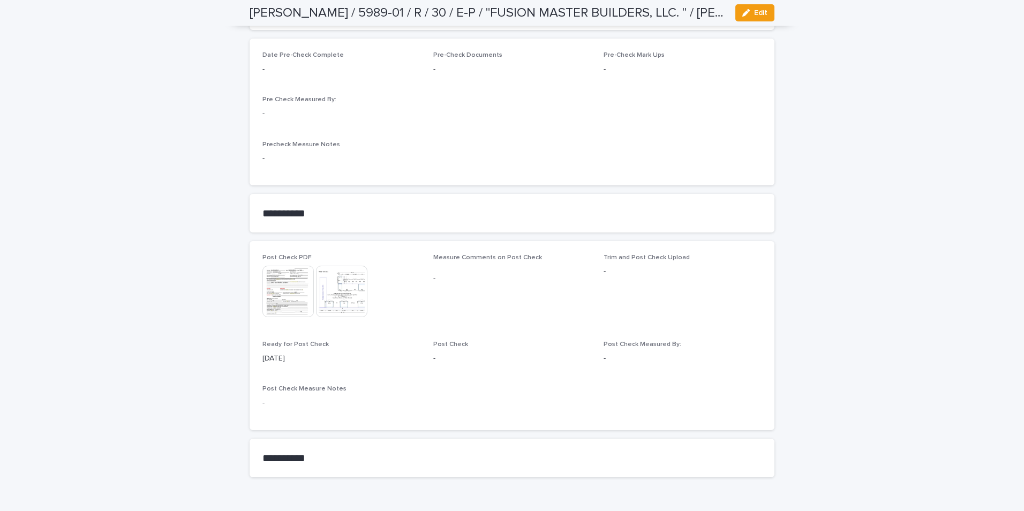
scroll to position [857, 0]
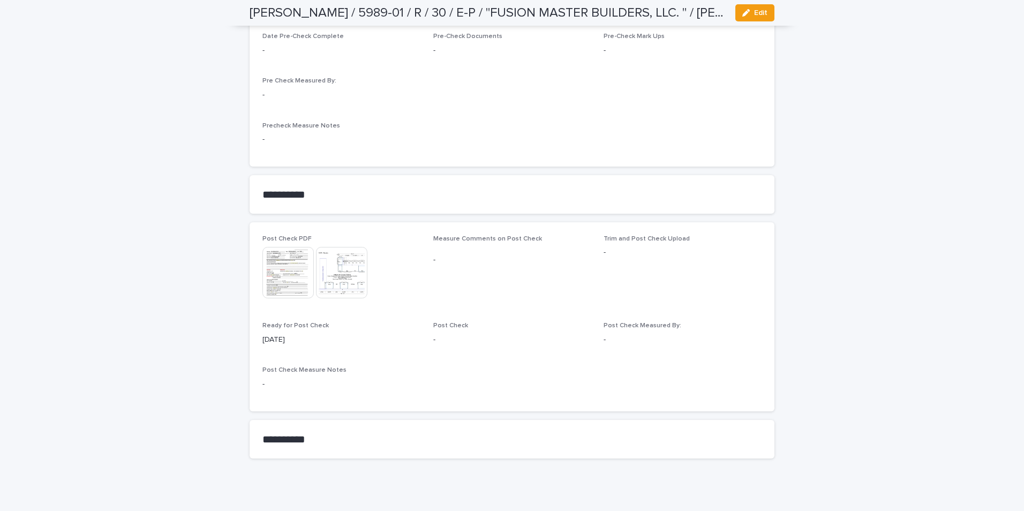
click at [288, 273] on img at bounding box center [288, 272] width 51 height 51
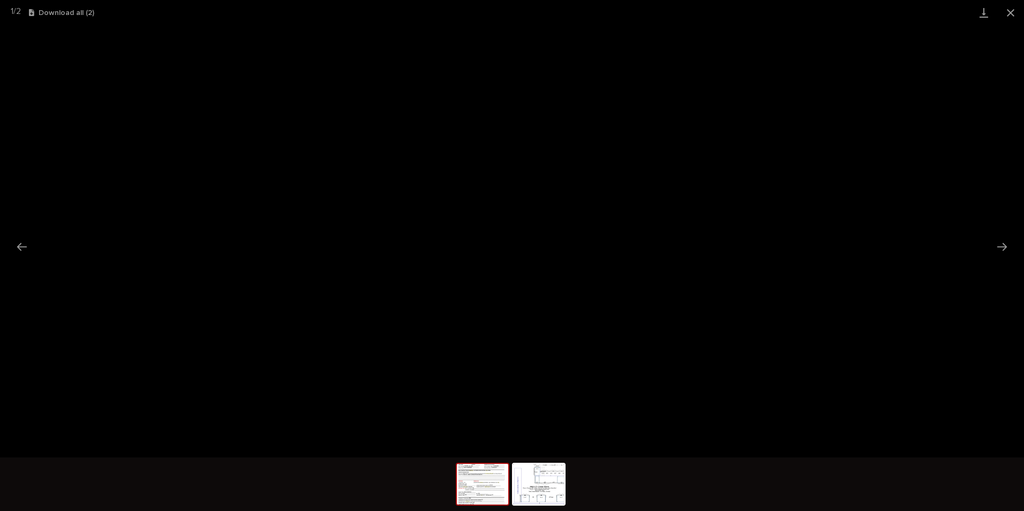
click at [1014, 9] on button "Close gallery" at bounding box center [1011, 12] width 27 height 25
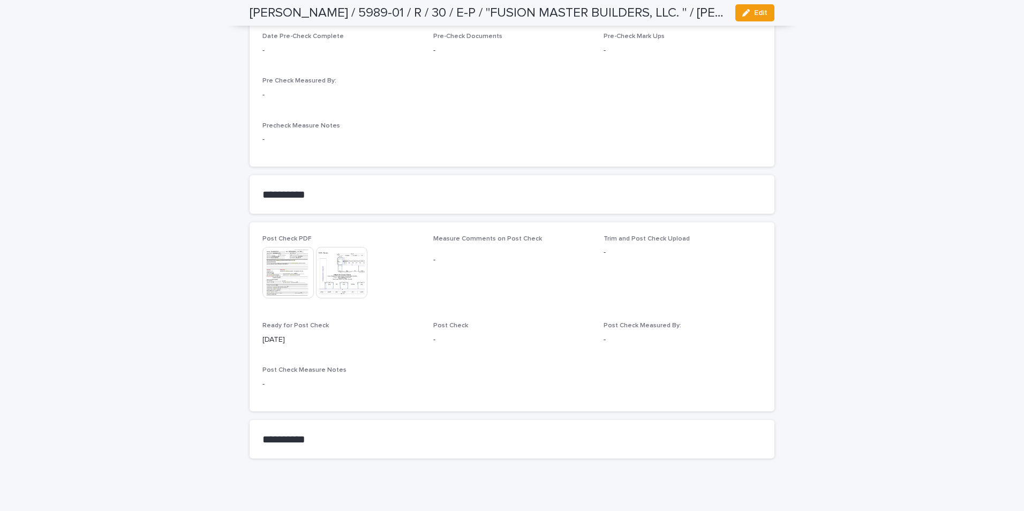
click at [334, 273] on img at bounding box center [341, 272] width 51 height 51
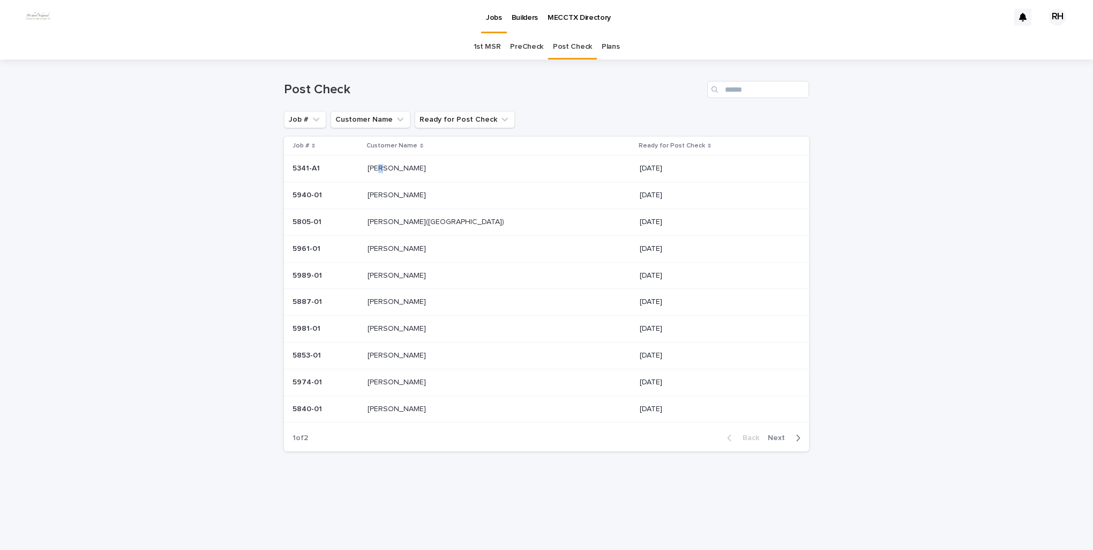
click at [404, 167] on p "[PERSON_NAME]" at bounding box center [398, 167] width 61 height 11
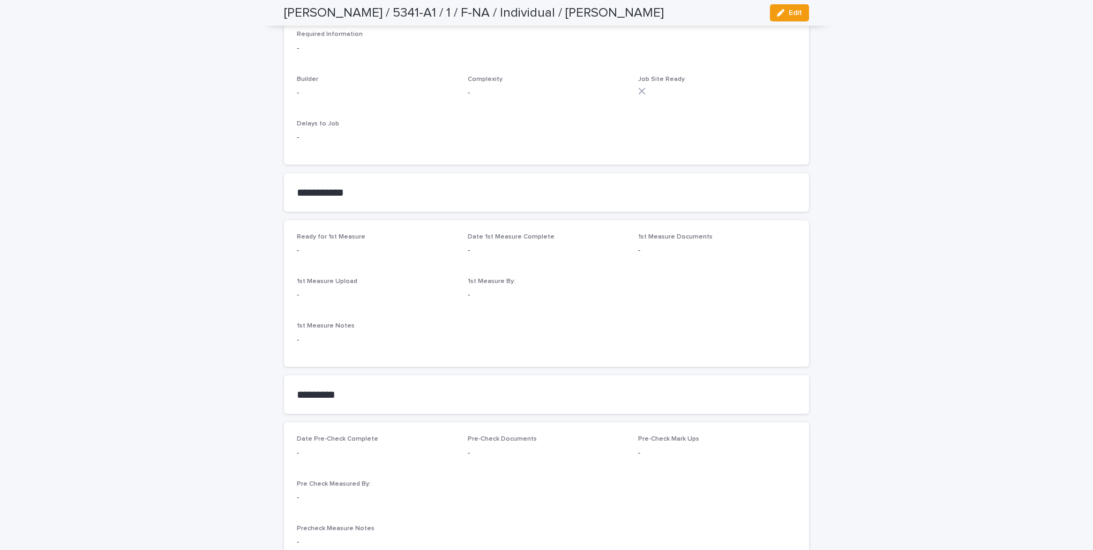
scroll to position [482, 0]
